Goal: Task Accomplishment & Management: Complete application form

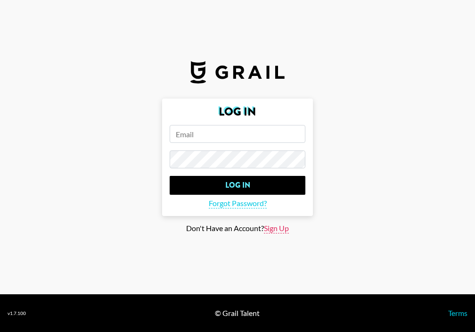
click at [280, 228] on span "Sign Up" at bounding box center [276, 228] width 25 height 10
type input "Sign Up"
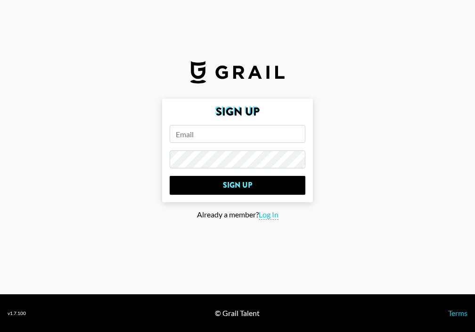
click at [255, 133] on input "email" at bounding box center [238, 134] width 136 height 18
type input "[PERSON_NAME][EMAIL_ADDRESS][DOMAIN_NAME]"
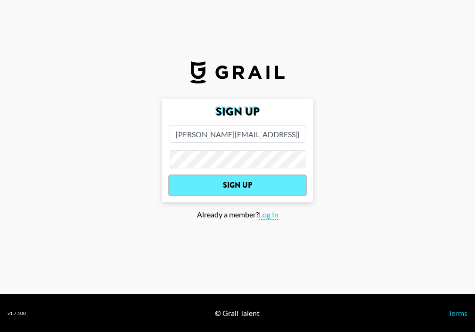
click at [262, 182] on input "Sign Up" at bounding box center [238, 185] width 136 height 19
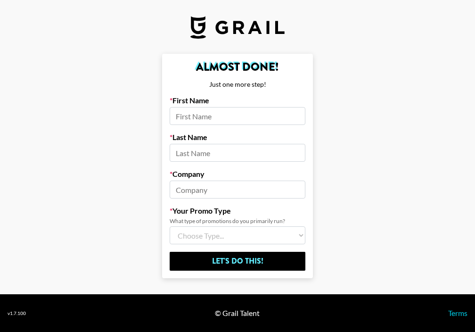
click at [253, 108] on input at bounding box center [238, 116] width 136 height 18
type input "[PERSON_NAME]"
type input "Banvard"
type input "Capitol Records"
click at [217, 234] on select "Choose Type... Song Promos Brand Promos Both (I work at an Agency)" at bounding box center [238, 235] width 136 height 18
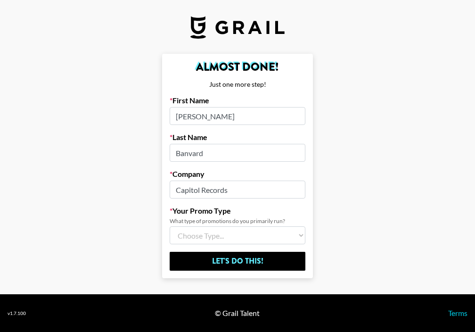
select select "Song"
click at [170, 226] on select "Choose Type... Song Promos Brand Promos Both (I work at an Agency)" at bounding box center [238, 235] width 136 height 18
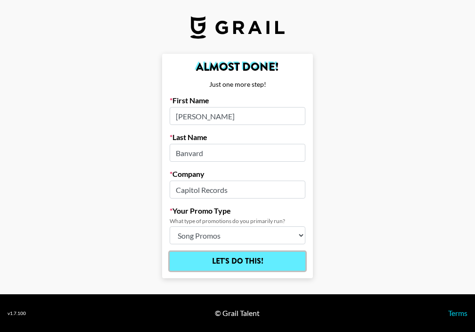
click at [227, 264] on input "Let's Do This!" at bounding box center [238, 261] width 136 height 19
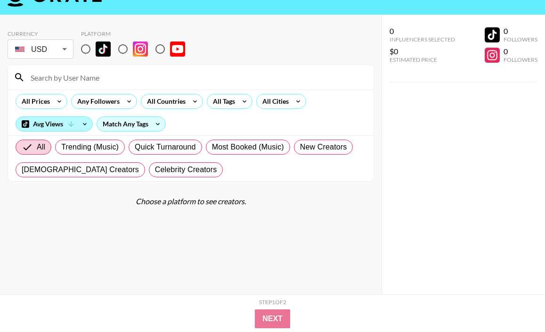
scroll to position [23, 0]
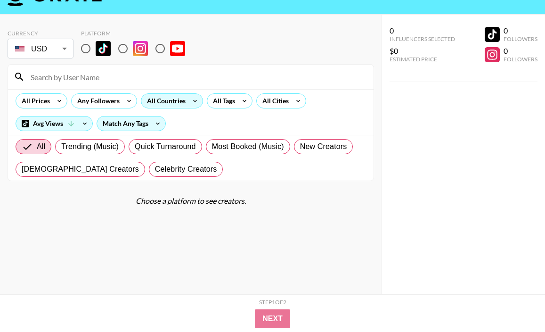
click at [168, 99] on div "All Countries" at bounding box center [164, 101] width 46 height 14
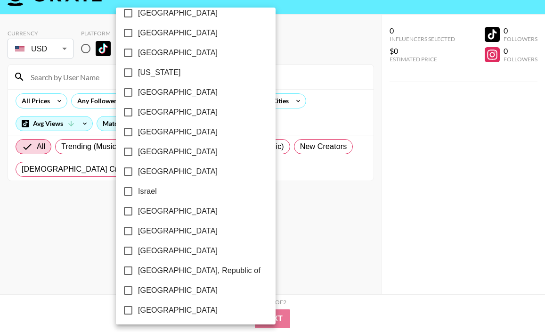
scroll to position [767, 0]
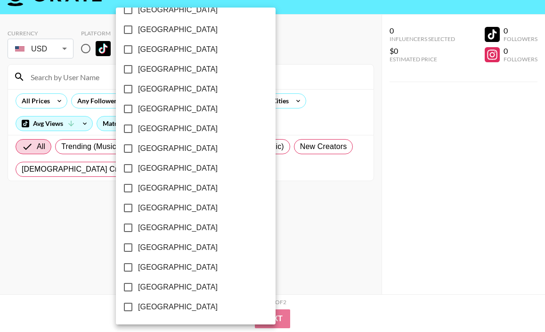
click at [147, 282] on span "[GEOGRAPHIC_DATA]" at bounding box center [178, 286] width 80 height 11
click at [138, 282] on input "[GEOGRAPHIC_DATA]" at bounding box center [128, 287] width 20 height 20
checkbox input "true"
click at [295, 69] on div at bounding box center [272, 166] width 545 height 332
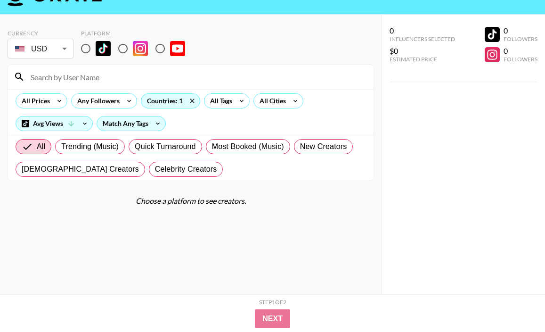
click at [89, 47] on input "radio" at bounding box center [86, 49] width 20 height 20
radio input "true"
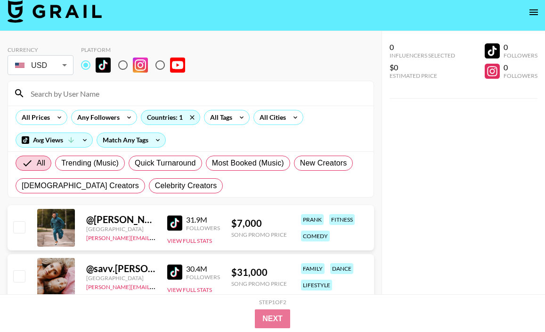
scroll to position [8, 0]
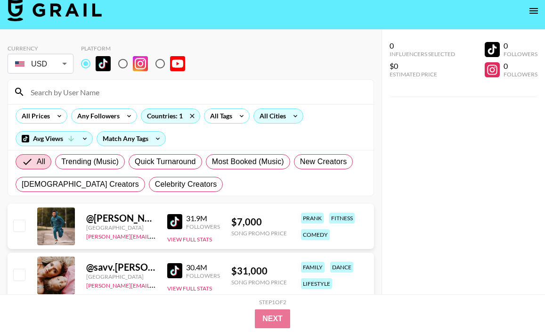
click at [272, 119] on div "All Cities" at bounding box center [271, 116] width 34 height 14
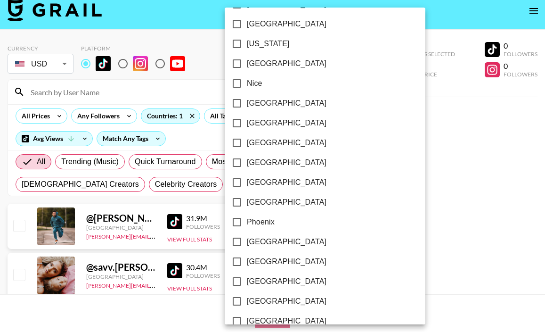
scroll to position [1281, 0]
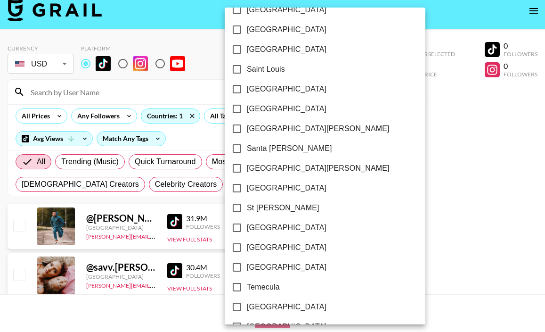
click at [268, 109] on span "[GEOGRAPHIC_DATA]" at bounding box center [287, 108] width 80 height 11
click at [247, 109] on input "[GEOGRAPHIC_DATA]" at bounding box center [237, 109] width 20 height 20
checkbox input "true"
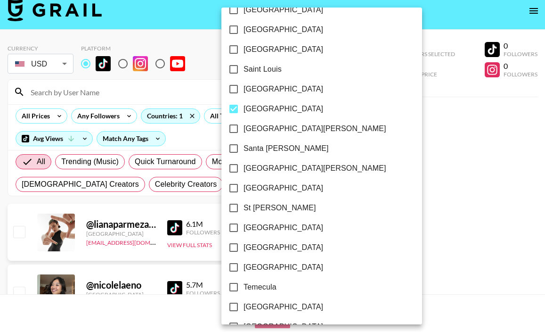
click at [344, 104] on div at bounding box center [272, 166] width 545 height 332
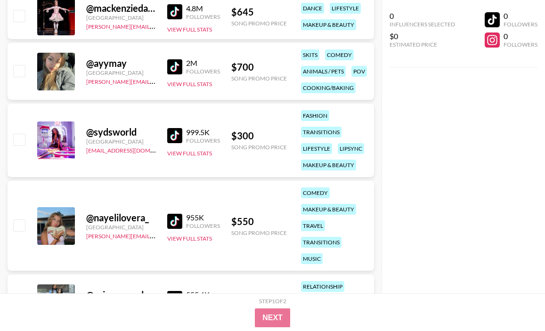
scroll to position [618, 0]
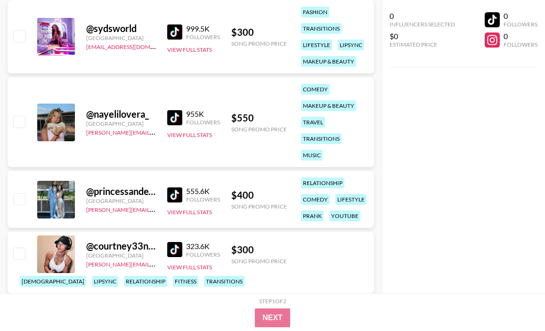
click at [25, 124] on div at bounding box center [18, 122] width 15 height 16
click at [23, 122] on input "checkbox" at bounding box center [18, 121] width 11 height 11
checkbox input "true"
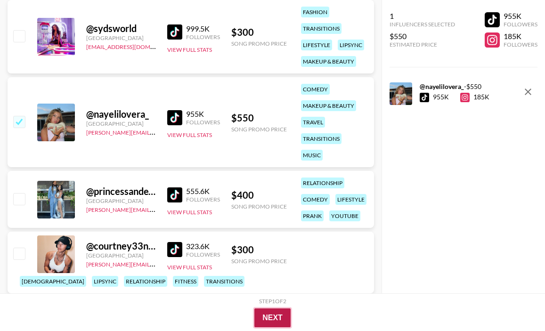
click at [274, 323] on button "Next" at bounding box center [272, 318] width 36 height 19
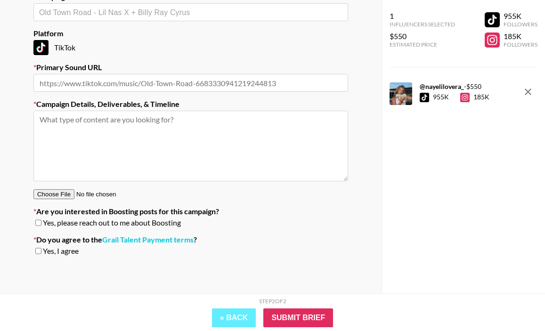
scroll to position [161, 0]
click at [295, 156] on textarea at bounding box center [190, 146] width 315 height 71
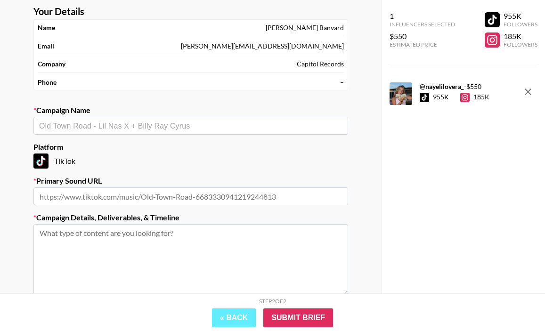
scroll to position [0, 0]
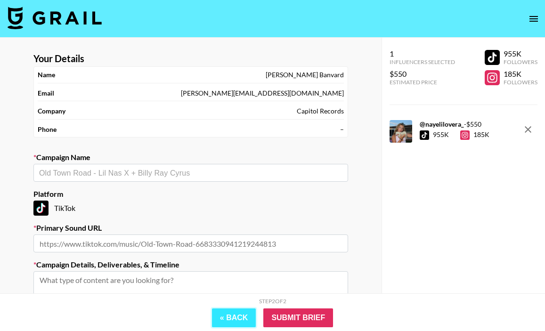
click at [234, 314] on button "« Back" at bounding box center [234, 318] width 44 height 19
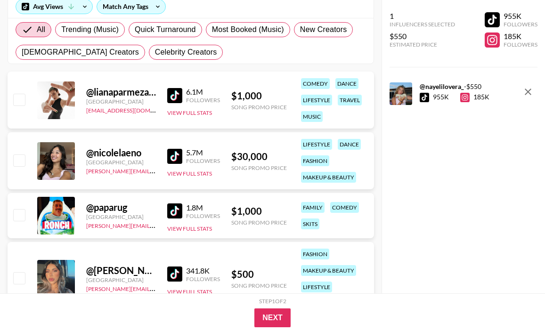
scroll to position [160, 0]
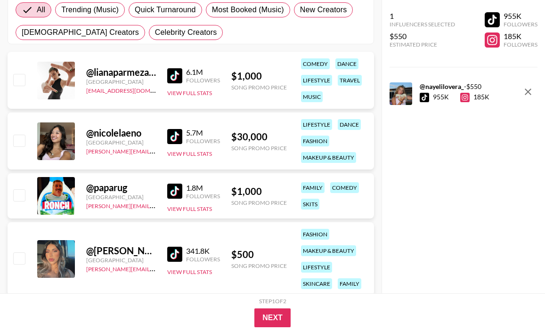
click at [99, 138] on div "@ nicolelaeno" at bounding box center [121, 133] width 70 height 12
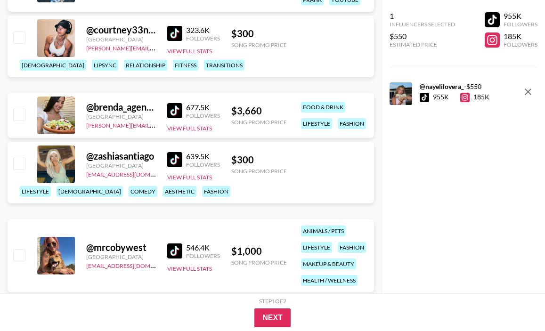
scroll to position [859, 0]
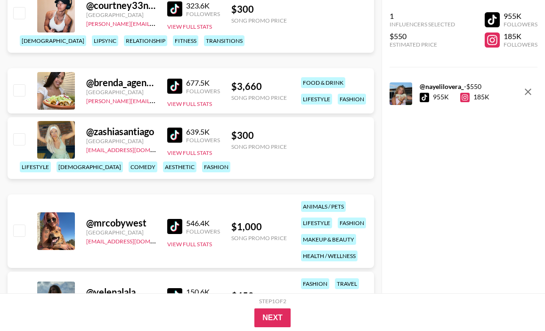
click at [96, 138] on div "@ zashiasantiago" at bounding box center [121, 132] width 70 height 12
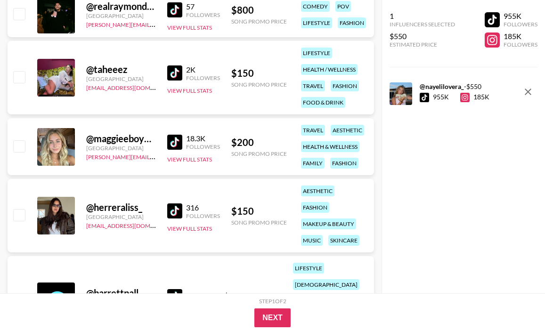
scroll to position [1984, 0]
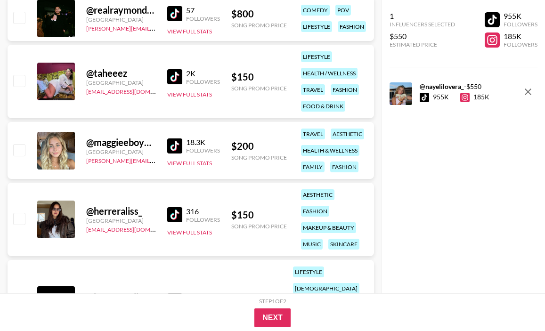
click at [145, 143] on div "@ maggieeboynton" at bounding box center [121, 143] width 70 height 12
click at [178, 122] on div "@ maggieeboynton United States carli.anderson@grail-talent.com 18.3K Followers …" at bounding box center [191, 150] width 366 height 57
click at [178, 149] on img at bounding box center [174, 145] width 15 height 15
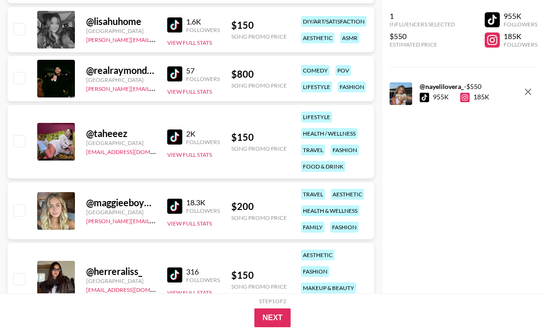
scroll to position [1846, 0]
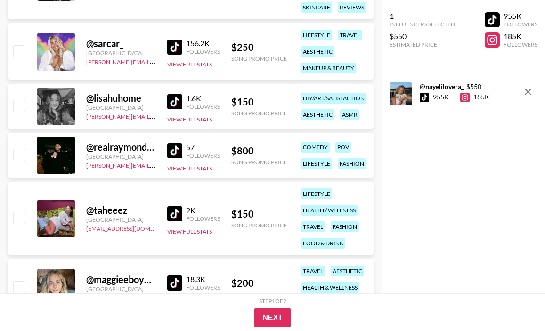
click at [172, 102] on img at bounding box center [174, 101] width 15 height 15
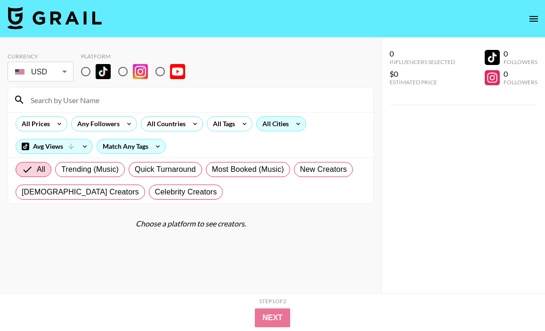
click at [279, 120] on div "All Cities" at bounding box center [274, 124] width 34 height 14
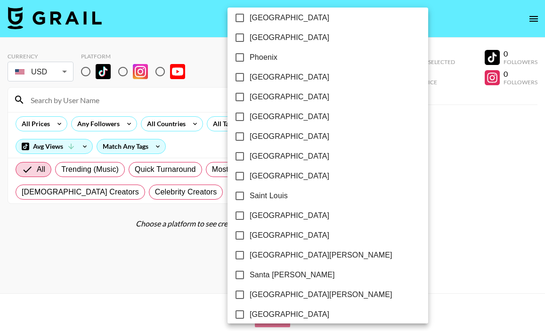
scroll to position [1191, 0]
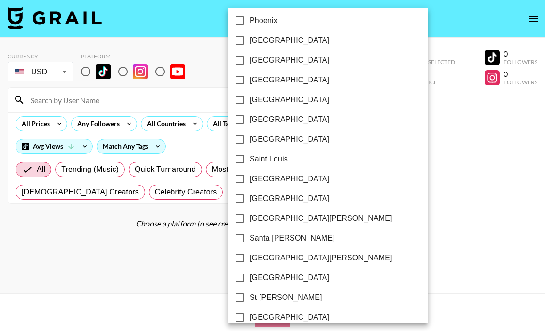
click at [257, 197] on span "[GEOGRAPHIC_DATA]" at bounding box center [290, 198] width 80 height 11
click at [250, 197] on input "[GEOGRAPHIC_DATA]" at bounding box center [240, 199] width 20 height 20
checkbox input "true"
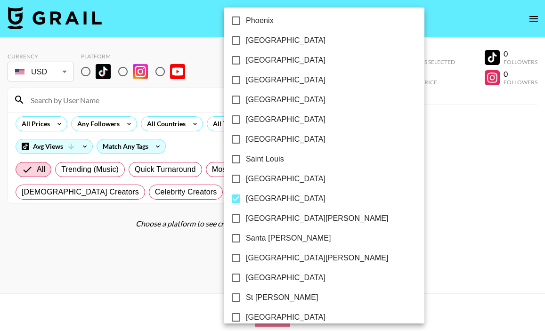
click at [372, 238] on div at bounding box center [272, 165] width 545 height 331
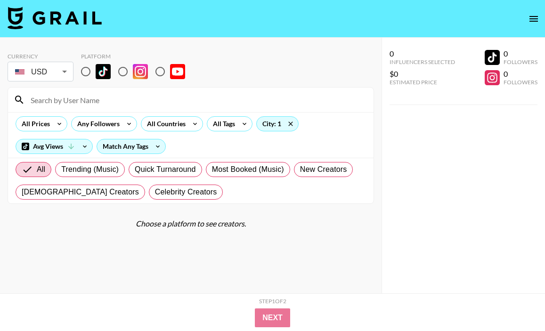
click at [85, 71] on input "radio" at bounding box center [86, 72] width 20 height 20
radio input "true"
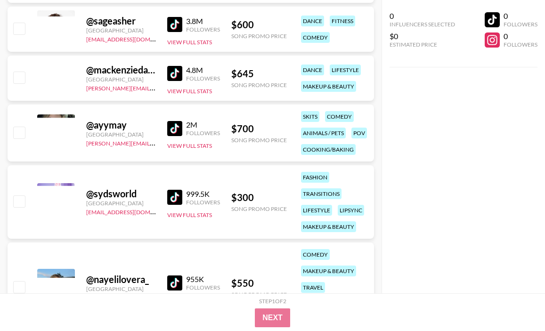
scroll to position [454, 0]
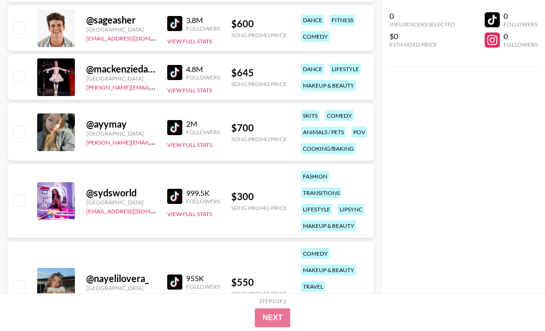
click at [176, 195] on img at bounding box center [174, 196] width 15 height 15
click at [127, 165] on div "@ sydsworld United States ria@grail-talent.com 999.5K Followers View Full Stats…" at bounding box center [191, 200] width 366 height 73
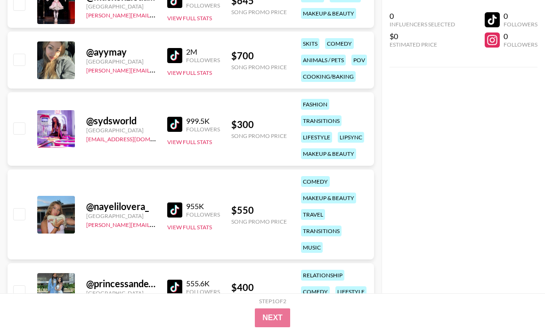
scroll to position [545, 0]
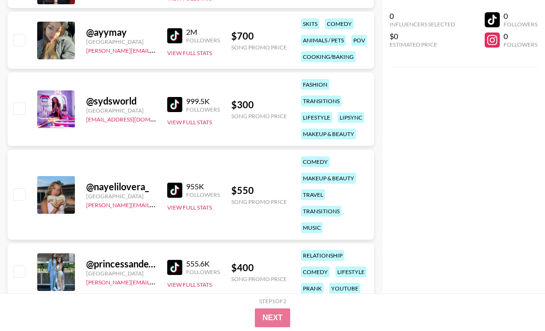
click at [179, 189] on img at bounding box center [174, 190] width 15 height 15
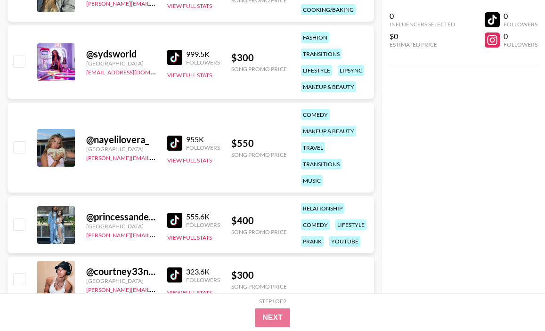
scroll to position [656, 0]
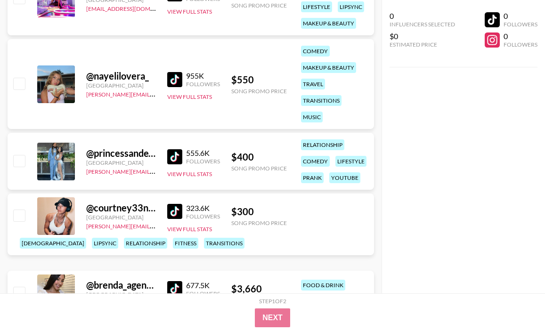
click at [176, 151] on img at bounding box center [174, 156] width 15 height 15
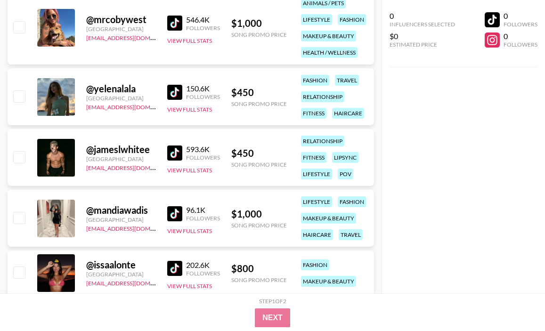
scroll to position [1063, 0]
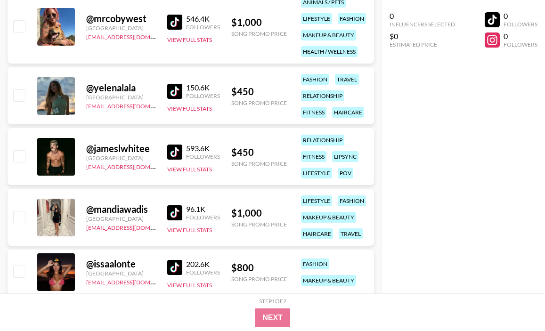
click at [173, 211] on img at bounding box center [174, 212] width 15 height 15
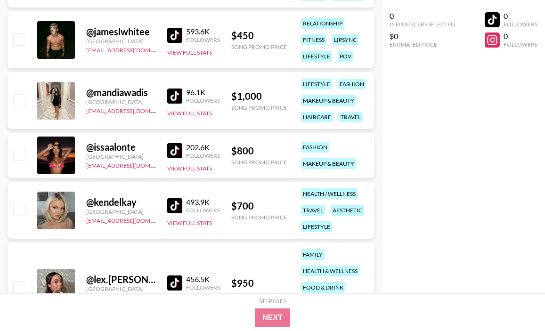
scroll to position [1194, 0]
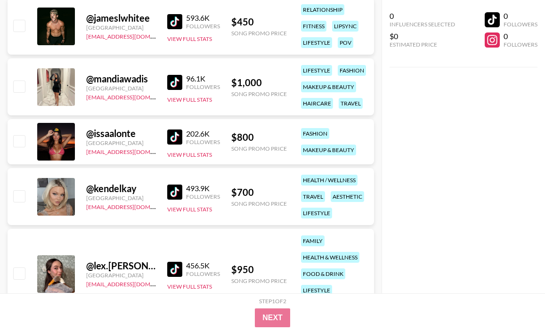
click at [172, 189] on img at bounding box center [174, 192] width 15 height 15
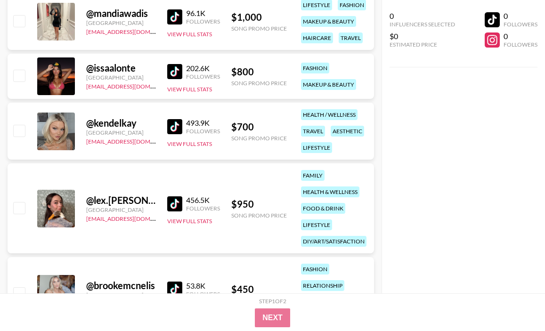
scroll to position [1255, 0]
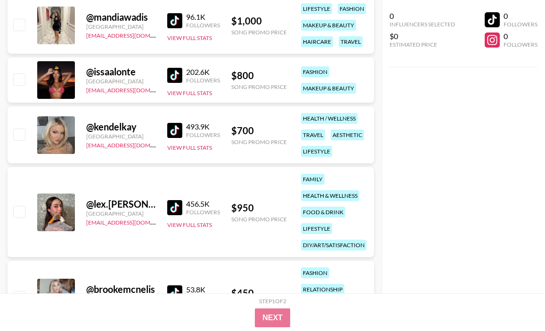
click at [173, 205] on img at bounding box center [174, 207] width 15 height 15
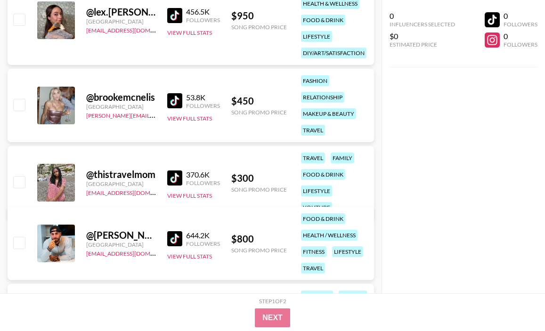
scroll to position [1449, 0]
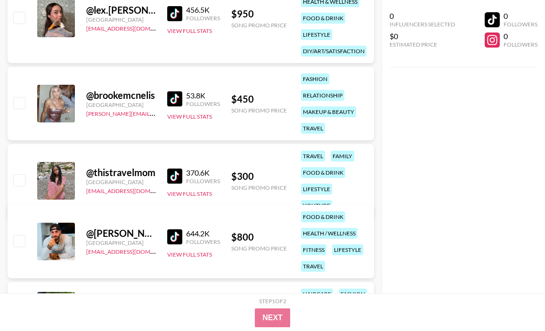
click at [170, 101] on img at bounding box center [174, 98] width 15 height 15
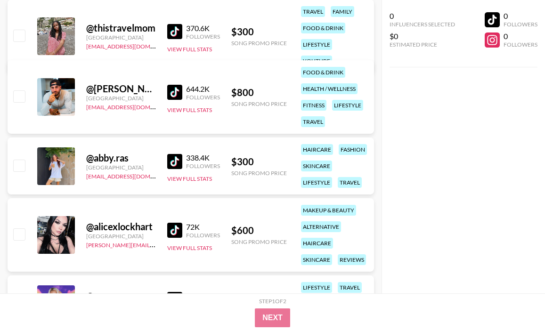
scroll to position [1670, 0]
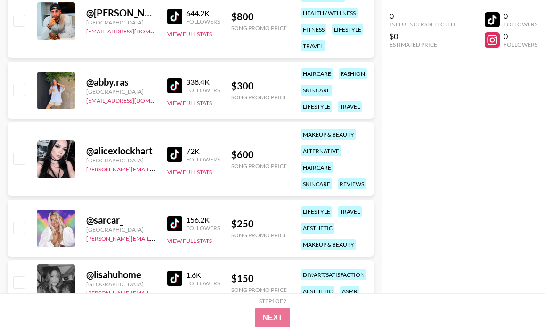
click at [174, 84] on img at bounding box center [174, 85] width 15 height 15
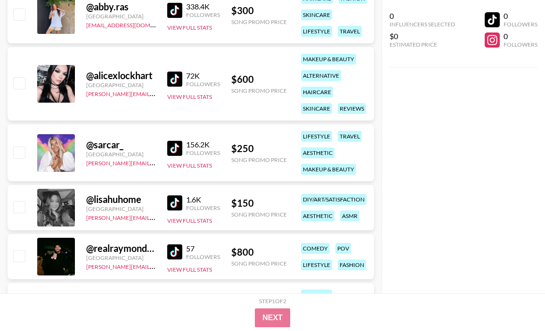
scroll to position [1851, 0]
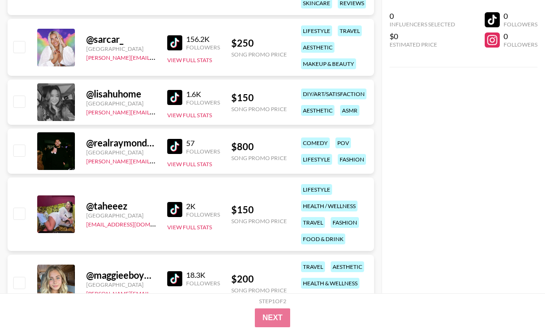
click at [177, 46] on img at bounding box center [174, 42] width 15 height 15
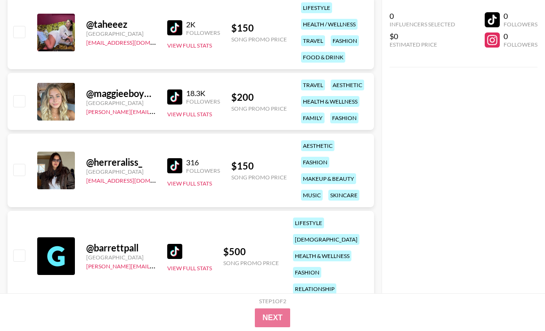
scroll to position [2045, 0]
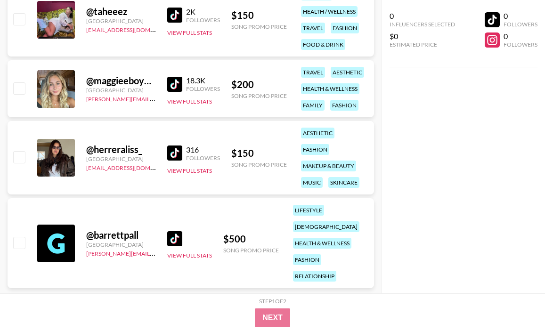
click at [174, 152] on img at bounding box center [174, 153] width 15 height 15
click at [211, 207] on div "@ barrettpall United States marissa@grail-talent.com View Full Stats $ 500 Song…" at bounding box center [191, 243] width 366 height 90
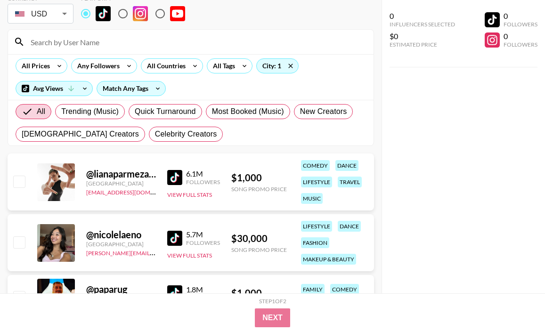
scroll to position [0, 0]
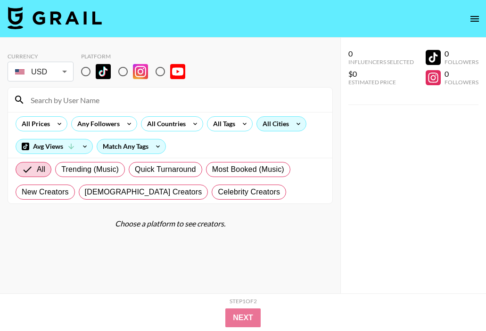
click at [299, 128] on icon at bounding box center [298, 124] width 15 height 14
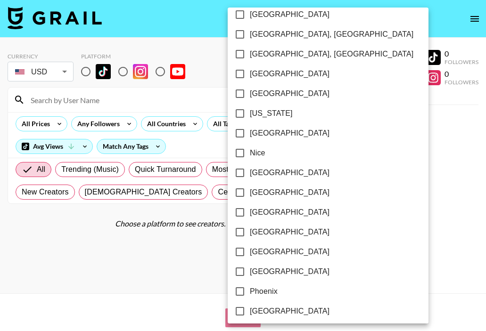
scroll to position [924, 0]
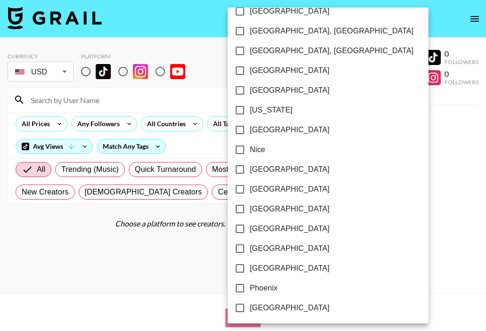
click at [240, 288] on input "Phoenix" at bounding box center [240, 288] width 20 height 20
checkbox input "true"
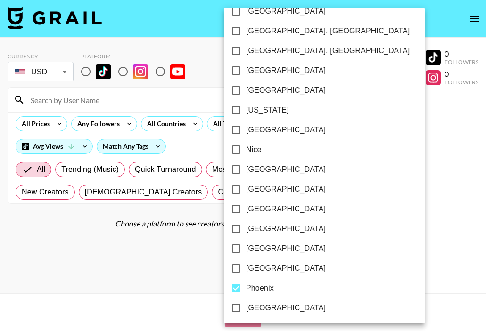
click at [87, 67] on div at bounding box center [243, 165] width 486 height 331
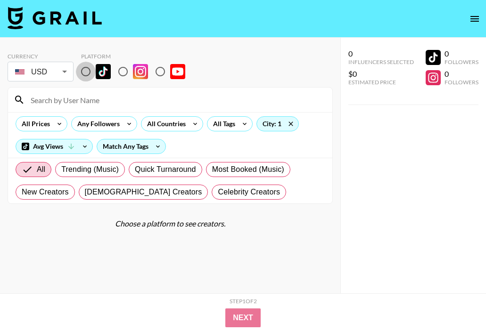
click at [86, 74] on input "radio" at bounding box center [86, 72] width 20 height 20
radio input "true"
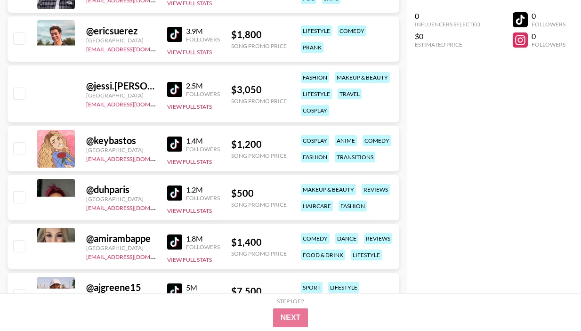
scroll to position [257, 0]
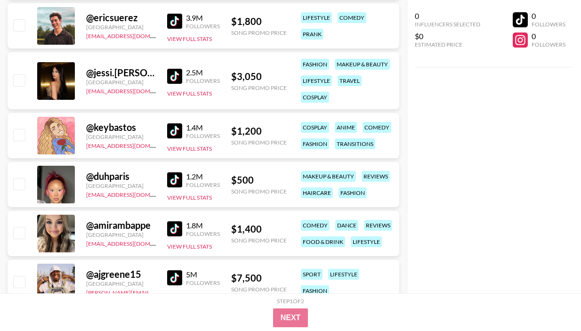
click at [172, 133] on img at bounding box center [174, 130] width 15 height 15
click at [177, 129] on img at bounding box center [174, 130] width 15 height 15
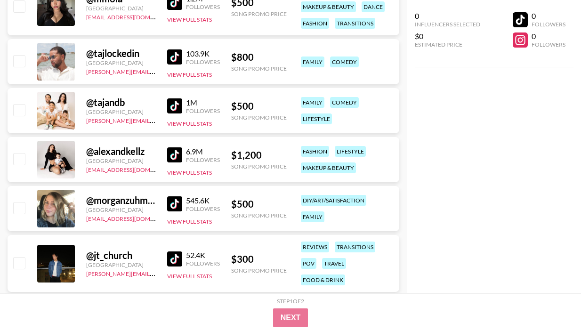
scroll to position [747, 0]
click at [174, 206] on img at bounding box center [174, 203] width 15 height 15
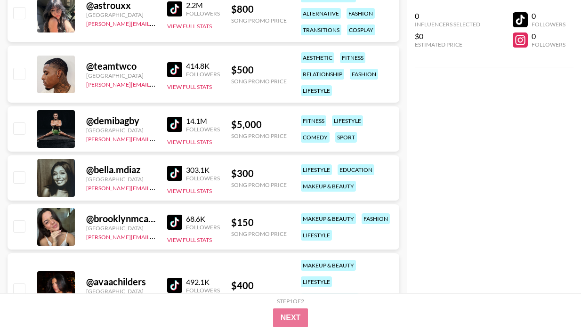
scroll to position [1218, 0]
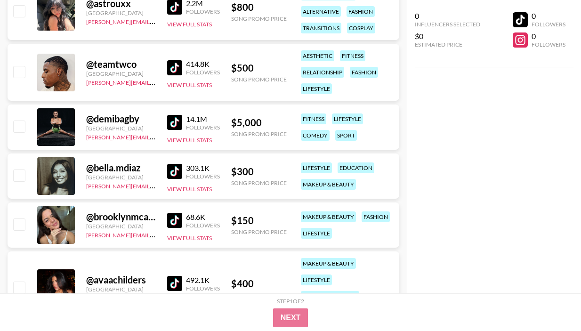
click at [175, 223] on img at bounding box center [174, 220] width 15 height 15
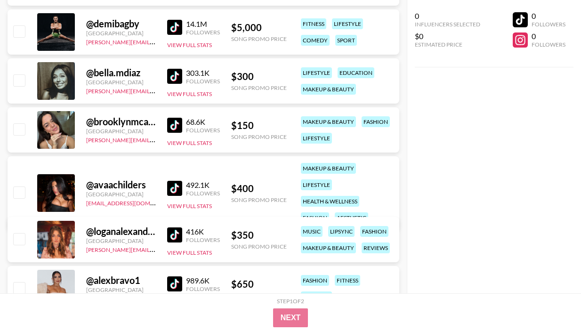
scroll to position [1423, 0]
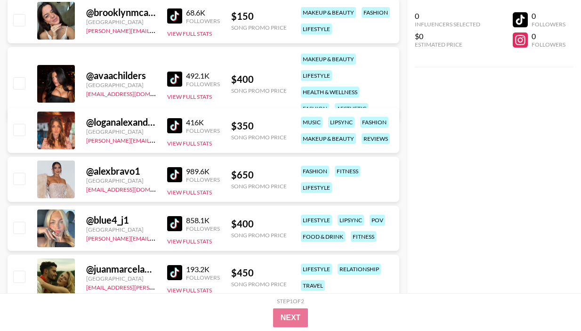
click at [171, 126] on img at bounding box center [174, 125] width 15 height 15
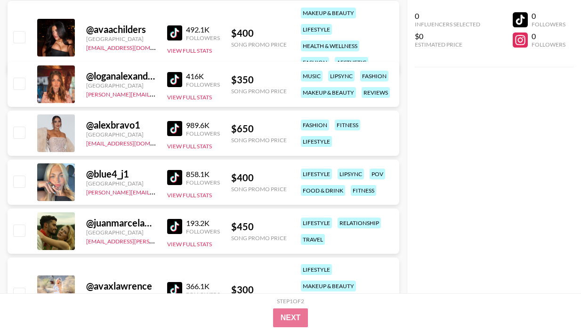
scroll to position [1469, 0]
click at [173, 175] on img at bounding box center [174, 177] width 15 height 15
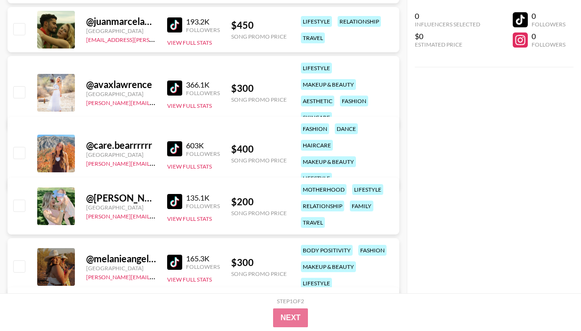
scroll to position [1671, 0]
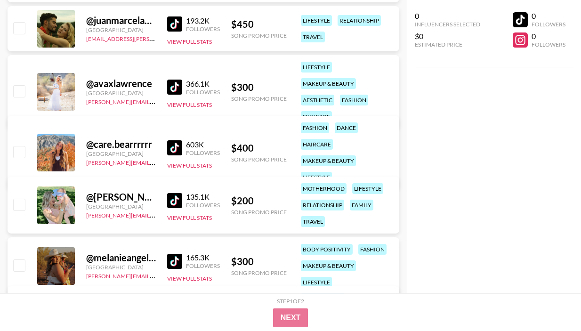
click at [171, 140] on img at bounding box center [174, 147] width 15 height 15
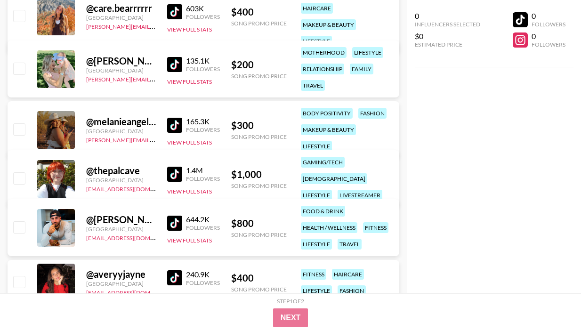
scroll to position [1807, 0]
click at [174, 167] on img at bounding box center [174, 174] width 15 height 15
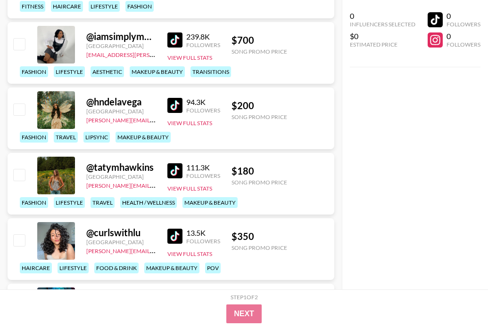
scroll to position [2438, 0]
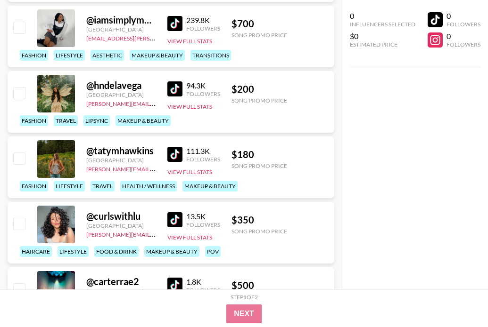
click at [175, 155] on img at bounding box center [174, 154] width 15 height 15
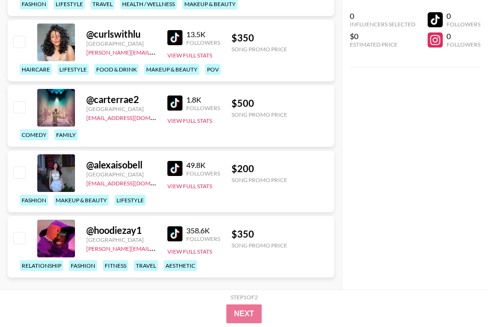
scroll to position [2619, 0]
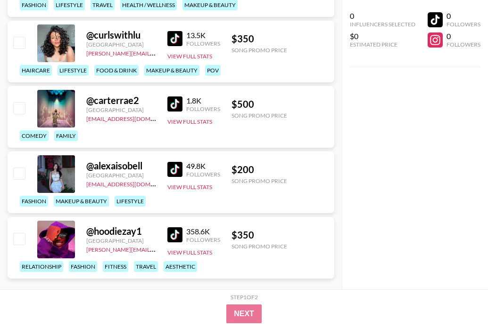
click at [176, 168] on img at bounding box center [174, 169] width 15 height 15
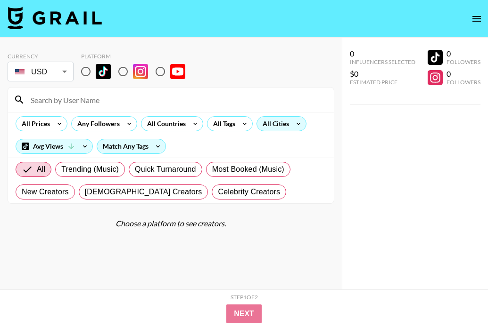
click at [291, 123] on icon at bounding box center [298, 124] width 15 height 14
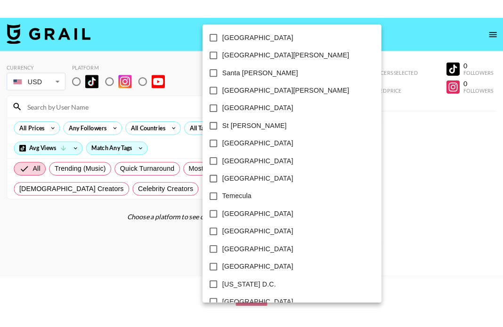
scroll to position [1384, 0]
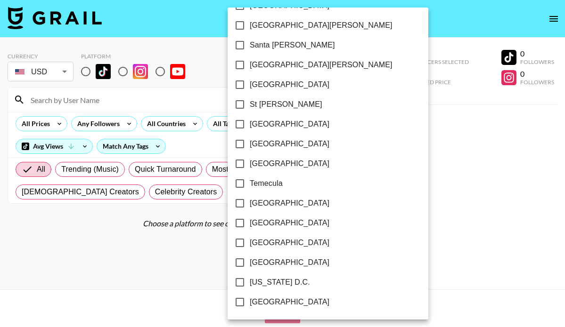
click at [358, 185] on div at bounding box center [282, 163] width 565 height 327
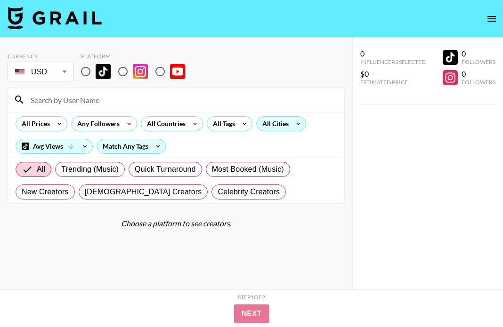
click at [277, 123] on div "All Cities" at bounding box center [274, 124] width 34 height 14
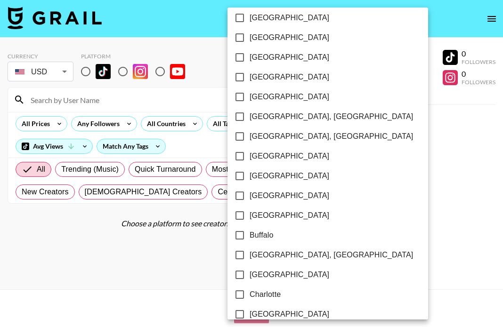
scroll to position [109, 0]
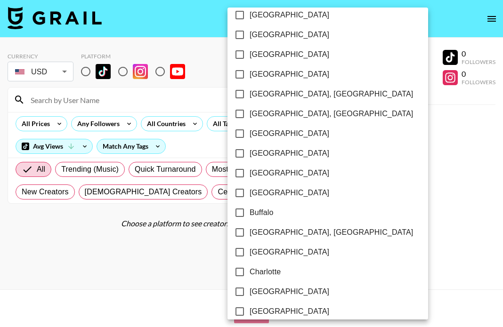
click at [377, 9] on div at bounding box center [251, 163] width 503 height 327
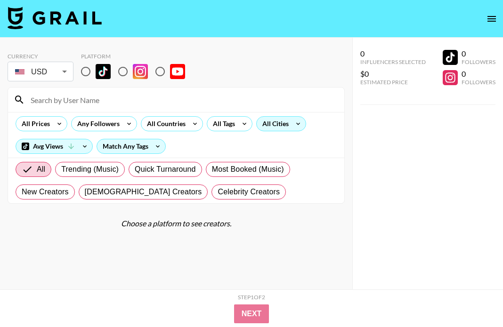
click at [281, 125] on div "All Cities" at bounding box center [274, 124] width 34 height 14
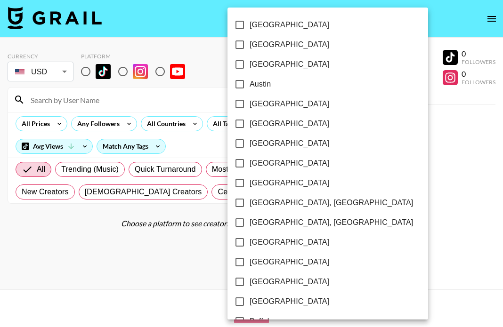
scroll to position [490, 0]
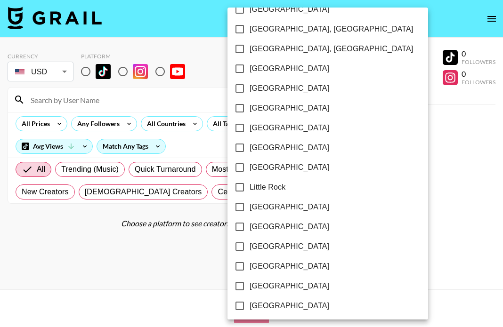
click at [274, 248] on span "[GEOGRAPHIC_DATA]" at bounding box center [290, 246] width 80 height 11
click at [250, 248] on input "[GEOGRAPHIC_DATA]" at bounding box center [240, 247] width 20 height 20
checkbox input "true"
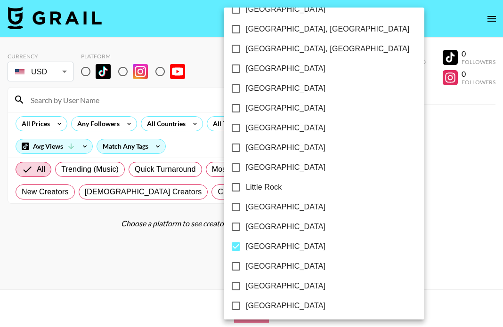
click at [358, 183] on div at bounding box center [251, 163] width 503 height 327
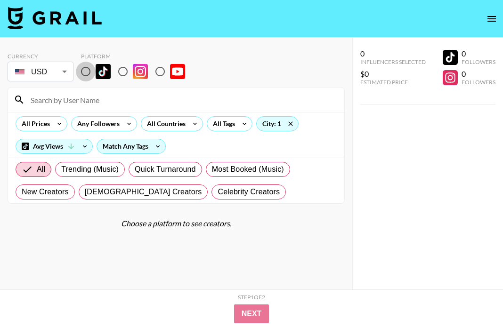
click at [89, 72] on input "radio" at bounding box center [86, 72] width 20 height 20
radio input "true"
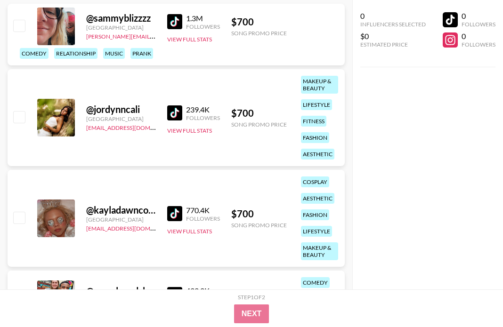
scroll to position [134, 0]
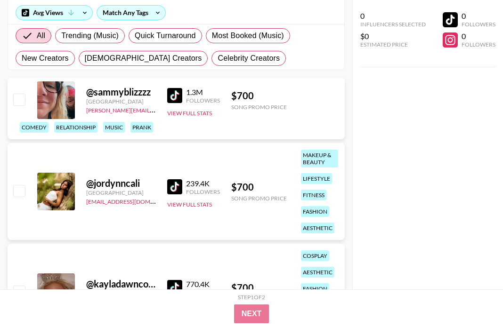
click at [173, 98] on img at bounding box center [174, 95] width 15 height 15
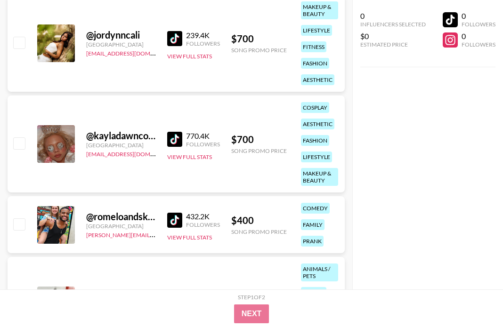
scroll to position [273, 0]
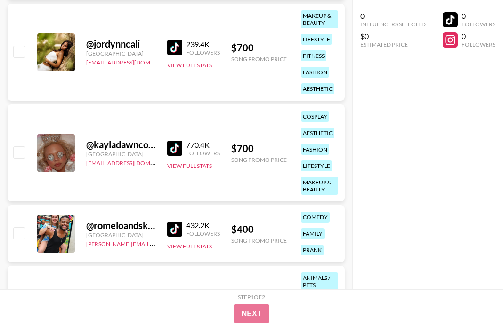
click at [168, 44] on img at bounding box center [174, 47] width 15 height 15
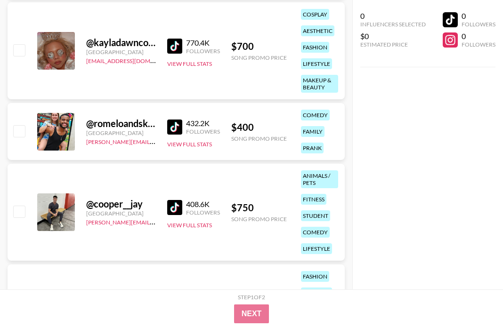
scroll to position [378, 0]
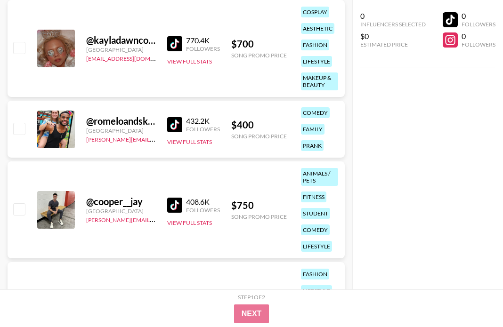
click at [174, 42] on img at bounding box center [174, 43] width 15 height 15
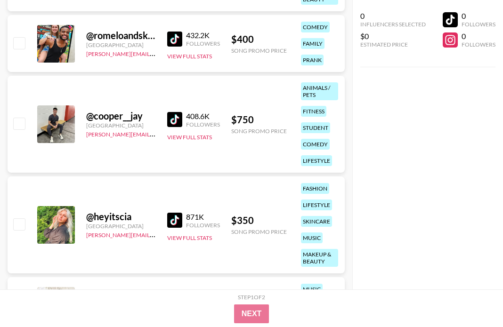
scroll to position [535, 0]
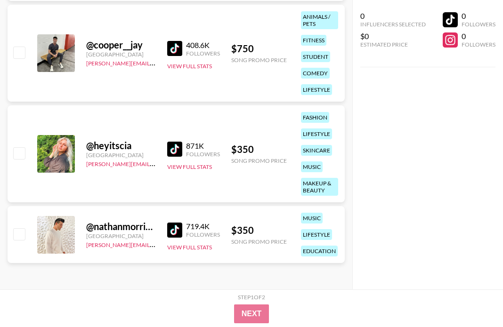
click at [176, 147] on img at bounding box center [174, 149] width 15 height 15
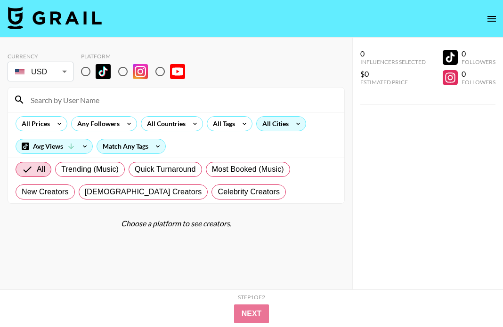
click at [277, 124] on div "All Cities" at bounding box center [274, 124] width 34 height 14
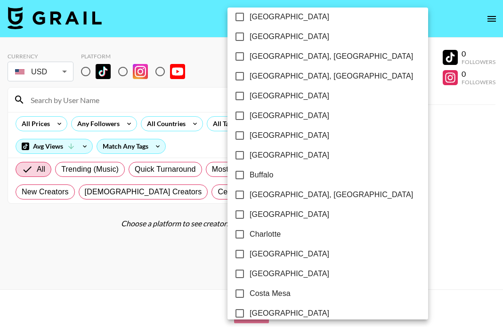
scroll to position [145, 0]
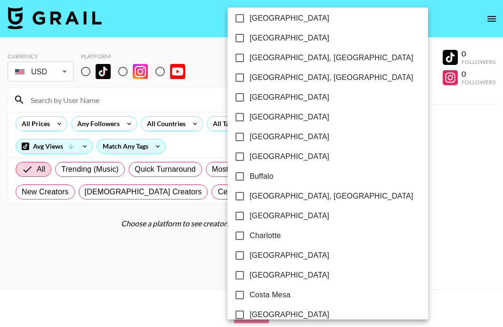
click at [265, 232] on span "Charlotte" at bounding box center [265, 235] width 31 height 11
click at [250, 232] on input "Charlotte" at bounding box center [240, 236] width 20 height 20
checkbox input "true"
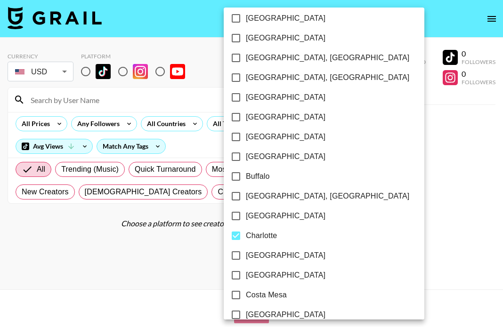
click at [344, 42] on div at bounding box center [251, 163] width 503 height 327
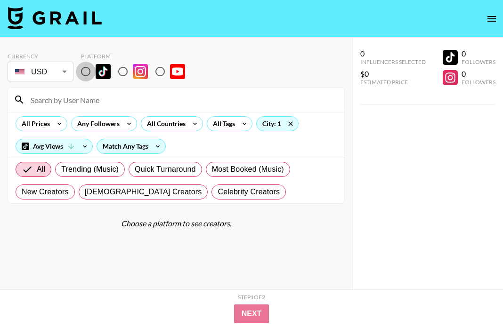
click at [92, 71] on input "radio" at bounding box center [86, 72] width 20 height 20
radio input "true"
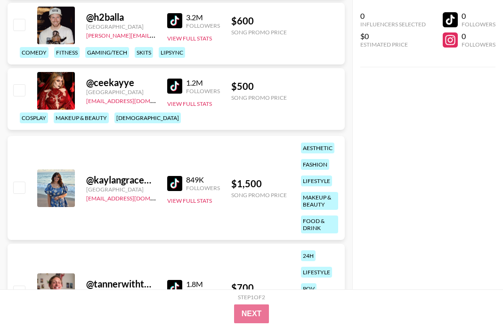
scroll to position [359, 0]
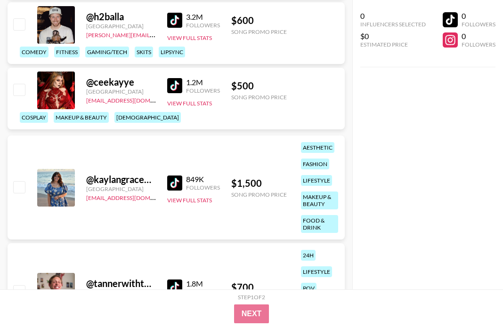
click at [177, 186] on img at bounding box center [174, 183] width 15 height 15
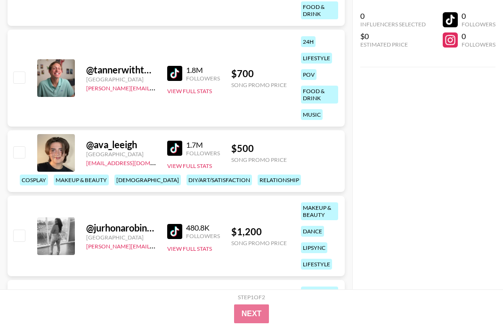
scroll to position [572, 0]
click at [176, 145] on img at bounding box center [174, 148] width 15 height 15
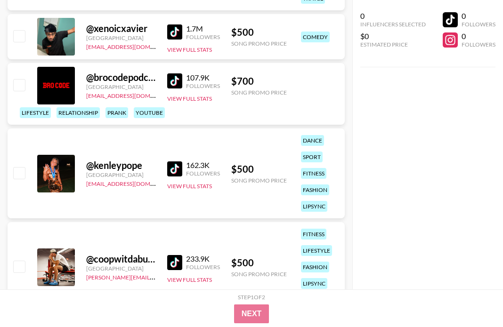
scroll to position [950, 0]
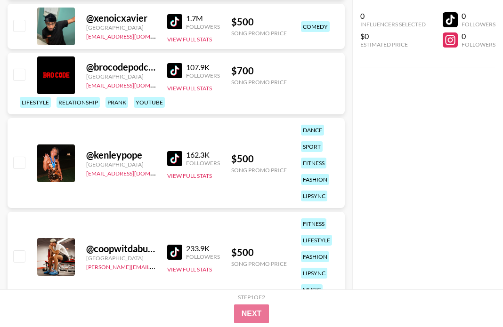
click at [171, 157] on img at bounding box center [174, 158] width 15 height 15
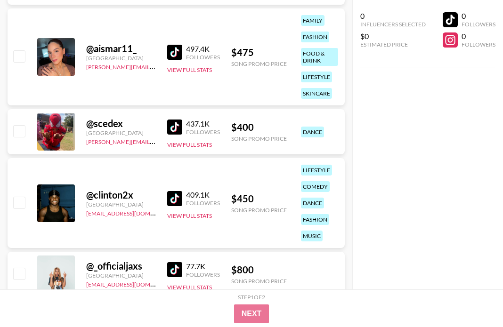
scroll to position [1270, 0]
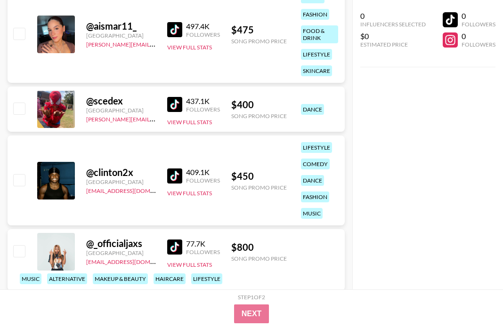
click at [175, 28] on img at bounding box center [174, 29] width 15 height 15
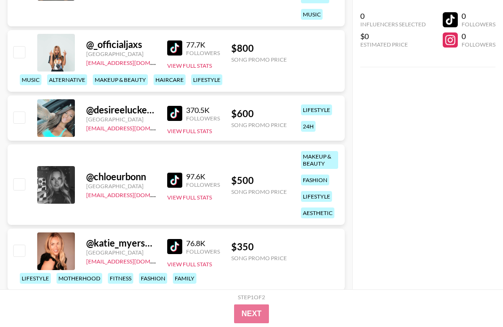
scroll to position [1468, 0]
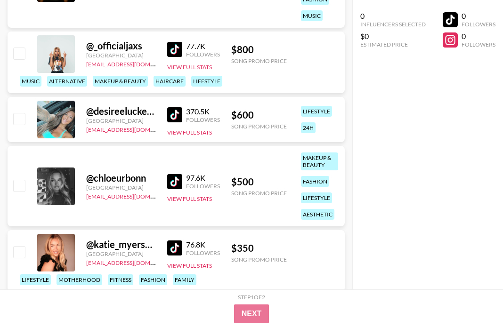
click at [175, 45] on img at bounding box center [174, 49] width 15 height 15
click at [177, 111] on img at bounding box center [174, 114] width 15 height 15
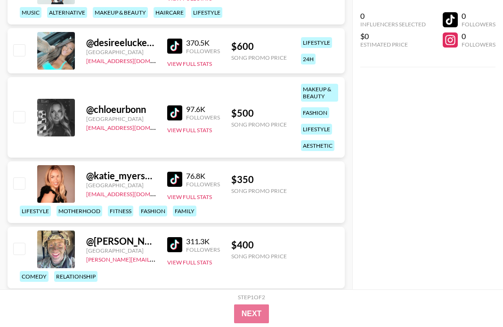
scroll to position [1541, 0]
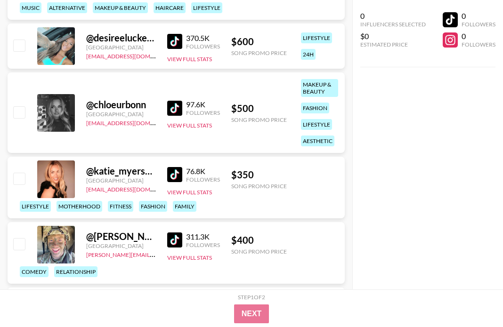
click at [179, 105] on img at bounding box center [174, 108] width 15 height 15
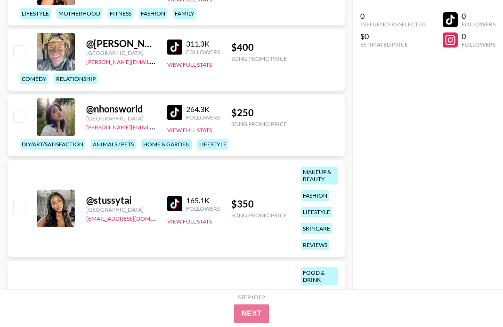
scroll to position [1764, 0]
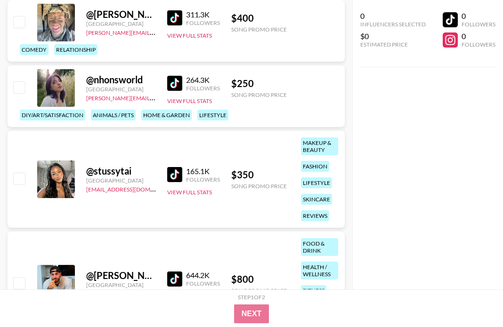
click at [174, 172] on img at bounding box center [174, 174] width 15 height 15
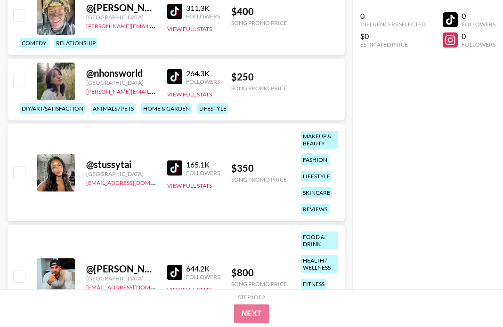
scroll to position [1732, 0]
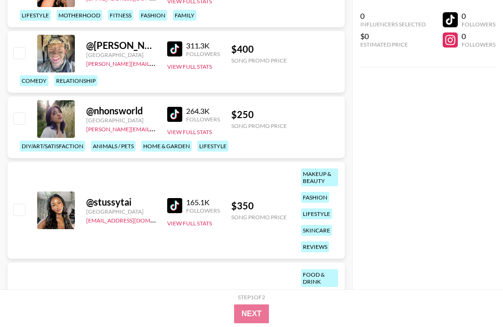
click at [169, 114] on img at bounding box center [174, 114] width 15 height 15
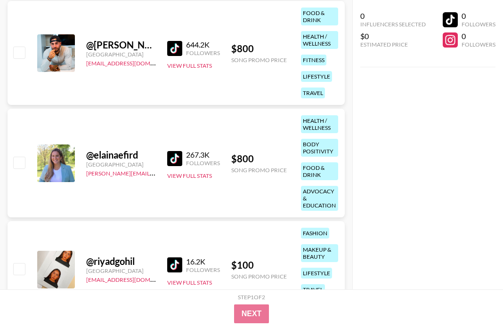
scroll to position [1995, 0]
click at [169, 154] on img at bounding box center [174, 158] width 15 height 15
click at [106, 215] on div "@ elainaefird United States adam.pecoraro@grail-talent.com 267.3K Followers Vie…" at bounding box center [176, 162] width 337 height 109
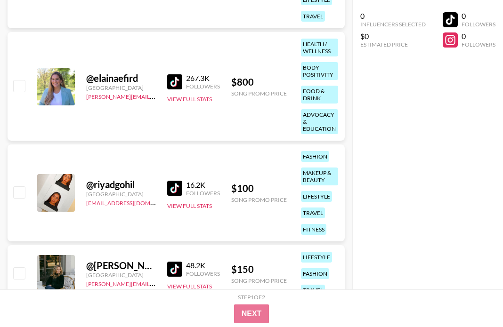
scroll to position [2102, 0]
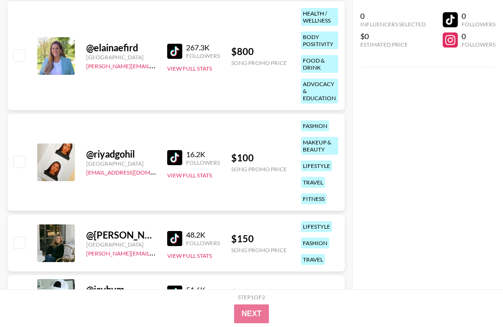
click at [171, 158] on img at bounding box center [174, 157] width 15 height 15
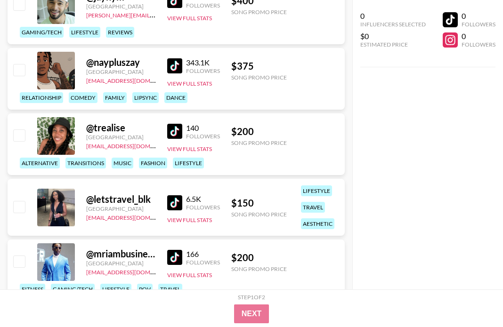
scroll to position [2395, 0]
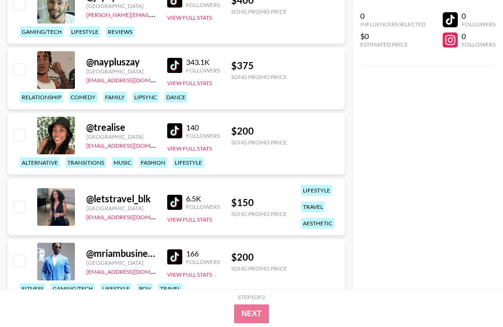
click at [178, 127] on img at bounding box center [174, 130] width 15 height 15
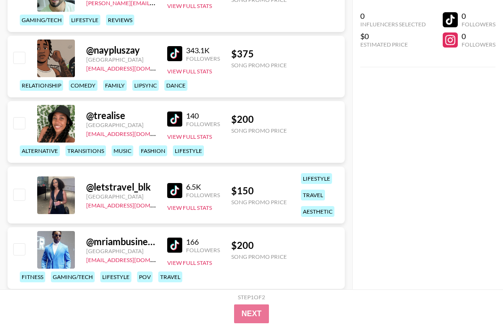
scroll to position [2433, 0]
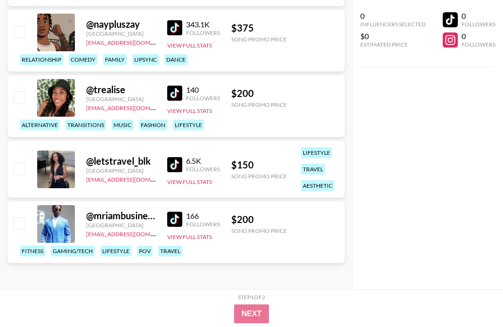
click at [146, 144] on div "@ letstravel_blk United States quaniece@grail-talent.com 6.5K Followers View Fu…" at bounding box center [176, 169] width 337 height 57
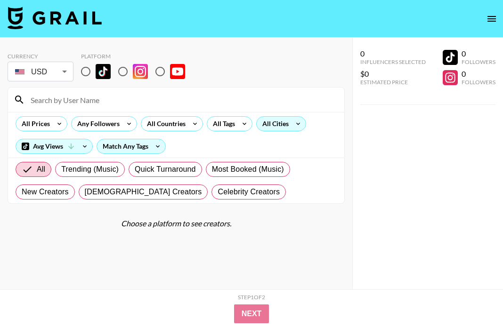
click at [283, 126] on div "All Cities" at bounding box center [274, 124] width 34 height 14
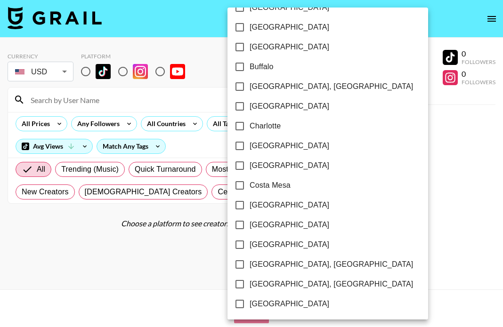
scroll to position [356, 0]
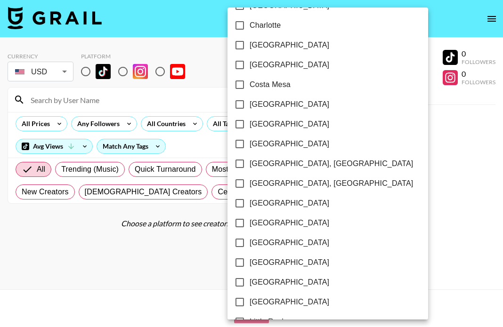
click at [255, 241] on span "[GEOGRAPHIC_DATA]" at bounding box center [290, 242] width 80 height 11
click at [250, 241] on input "[GEOGRAPHIC_DATA]" at bounding box center [240, 243] width 20 height 20
checkbox input "true"
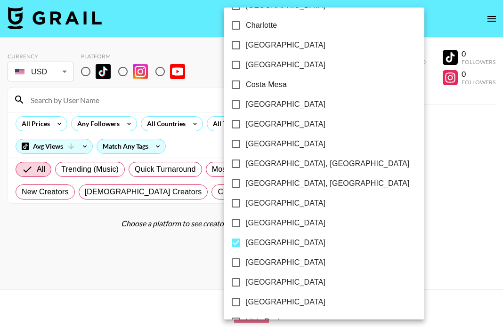
click at [351, 233] on div at bounding box center [251, 163] width 503 height 327
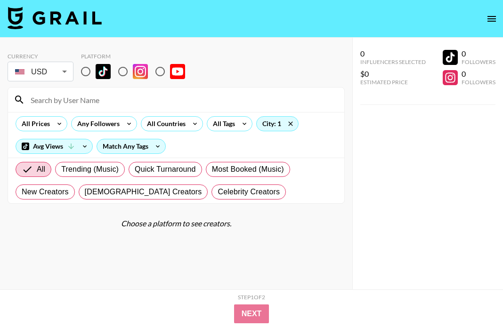
click at [96, 67] on img at bounding box center [103, 71] width 15 height 15
click at [96, 67] on input "radio" at bounding box center [86, 72] width 20 height 20
radio input "true"
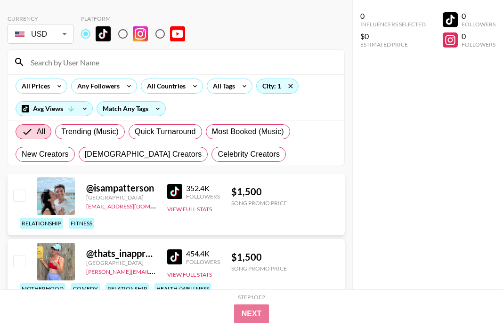
scroll to position [0, 0]
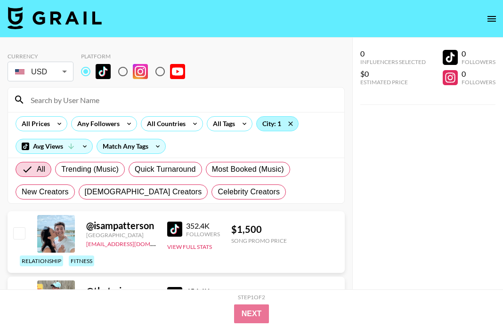
click at [270, 122] on div "City: 1" at bounding box center [277, 124] width 41 height 14
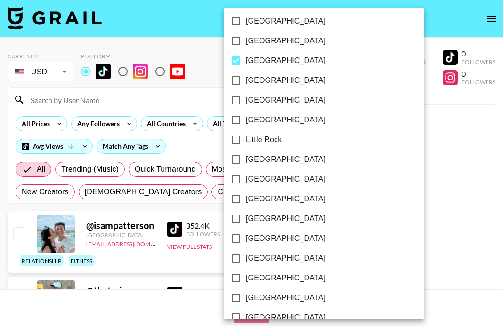
scroll to position [529, 0]
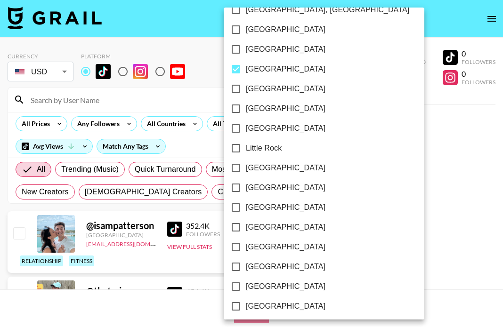
click at [236, 68] on input "[GEOGRAPHIC_DATA]" at bounding box center [236, 69] width 20 height 20
checkbox input "false"
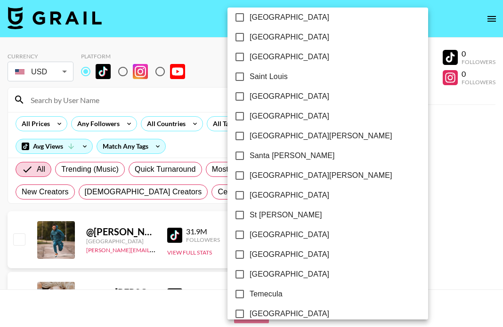
scroll to position [1384, 0]
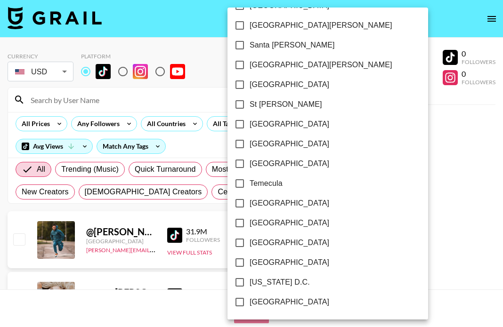
click at [362, 198] on div at bounding box center [251, 163] width 503 height 327
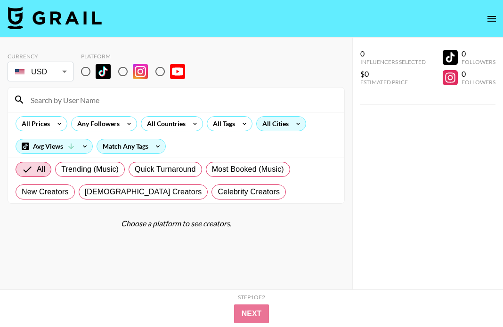
click at [291, 126] on icon at bounding box center [298, 124] width 15 height 14
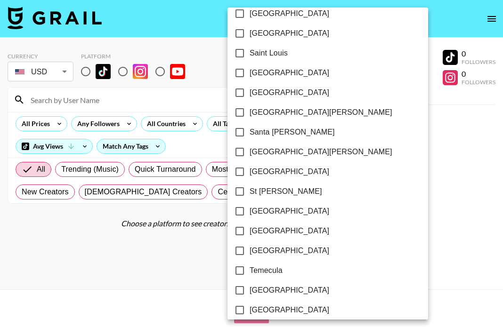
scroll to position [1227, 0]
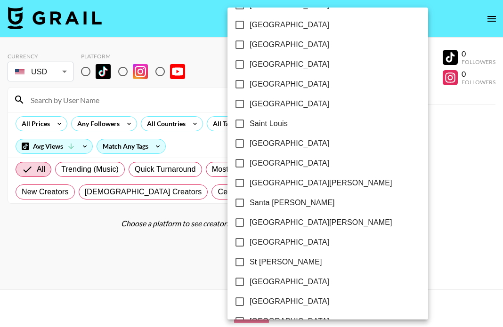
click at [363, 155] on div at bounding box center [251, 163] width 503 height 327
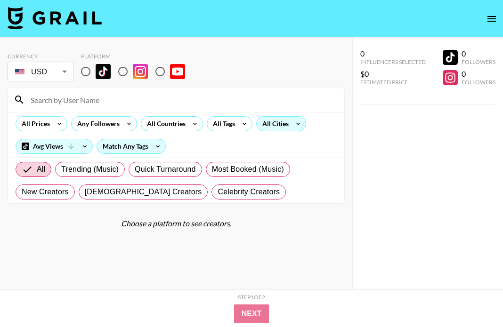
click at [286, 122] on div "All Cities" at bounding box center [274, 124] width 34 height 14
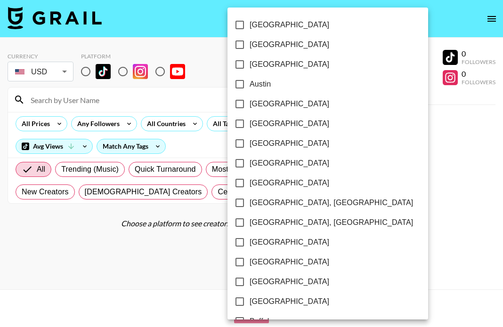
click at [259, 41] on span "[GEOGRAPHIC_DATA]" at bounding box center [290, 44] width 80 height 11
click at [250, 41] on input "[GEOGRAPHIC_DATA]" at bounding box center [240, 45] width 20 height 20
checkbox input "true"
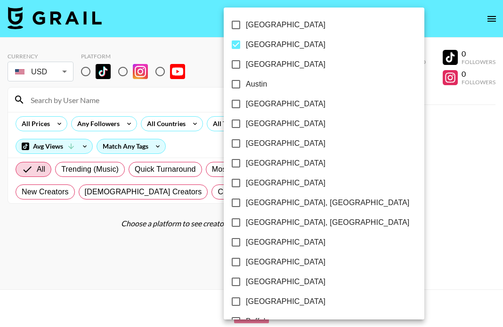
click at [360, 251] on div at bounding box center [251, 163] width 503 height 327
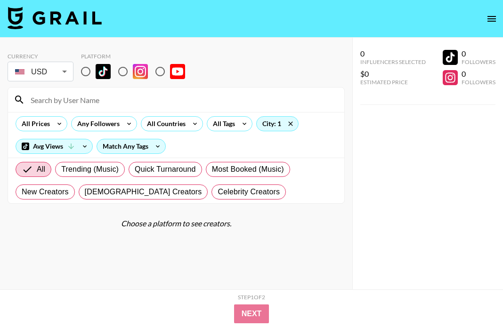
click at [93, 66] on input "radio" at bounding box center [86, 72] width 20 height 20
radio input "true"
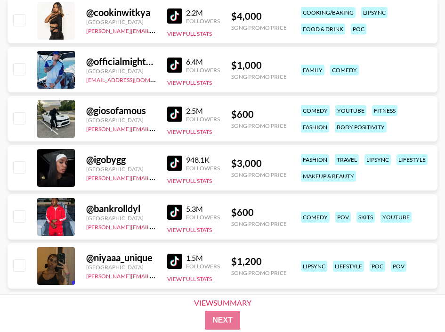
scroll to position [555, 0]
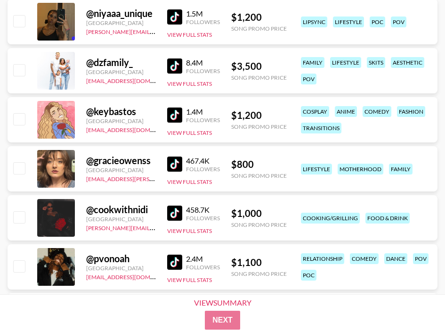
drag, startPoint x: 176, startPoint y: 109, endPoint x: 136, endPoint y: 11, distance: 106.5
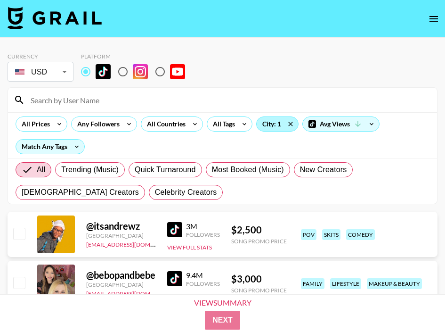
click at [273, 126] on div "City: 1" at bounding box center [277, 124] width 41 height 14
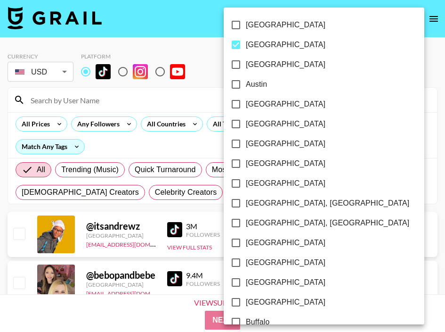
click at [377, 49] on div at bounding box center [222, 166] width 445 height 332
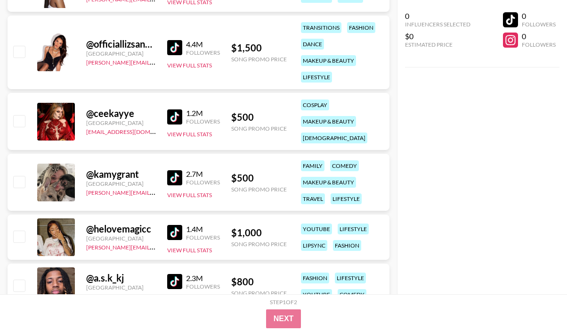
scroll to position [1269, 0]
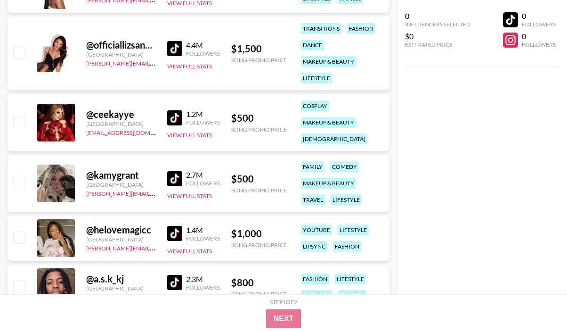
drag, startPoint x: 171, startPoint y: 175, endPoint x: 255, endPoint y: 19, distance: 177.5
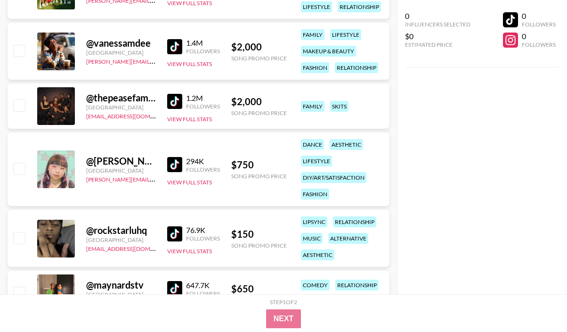
scroll to position [1813, 0]
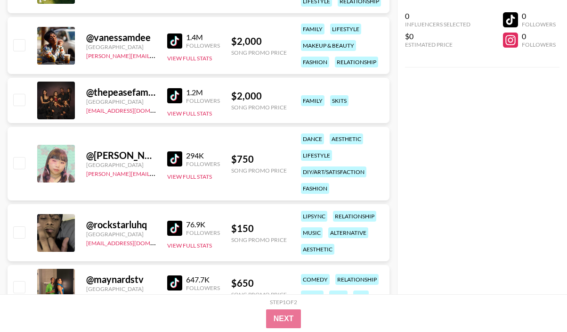
drag, startPoint x: 173, startPoint y: 156, endPoint x: 203, endPoint y: 4, distance: 155.0
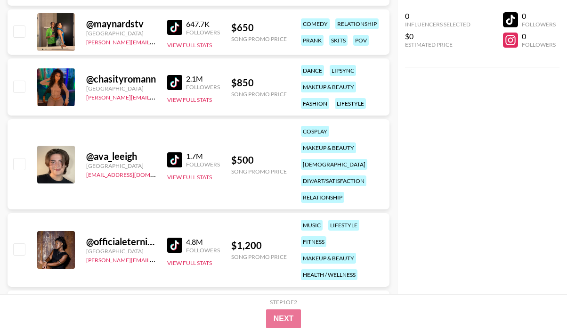
scroll to position [2242, 0]
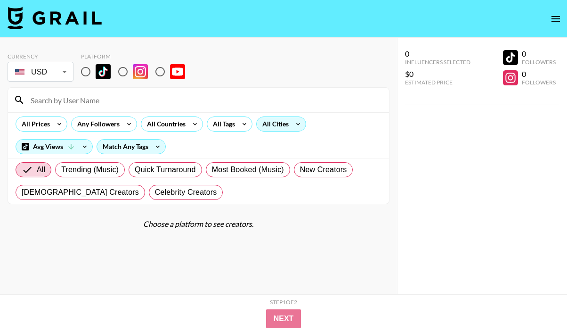
click at [276, 119] on div "All Cities" at bounding box center [274, 124] width 34 height 14
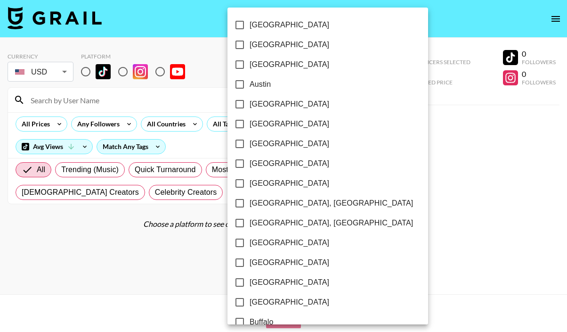
click at [259, 43] on span "[GEOGRAPHIC_DATA]" at bounding box center [290, 44] width 80 height 11
click at [250, 43] on input "[GEOGRAPHIC_DATA]" at bounding box center [240, 45] width 20 height 20
checkbox input "true"
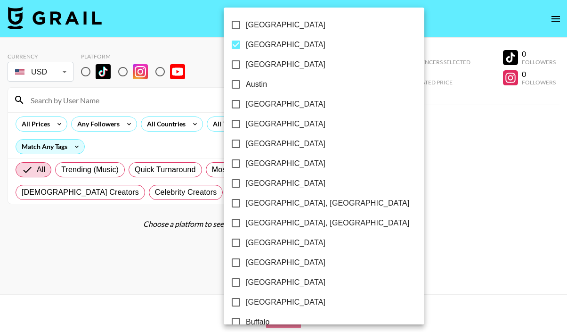
click at [85, 69] on div at bounding box center [283, 166] width 567 height 332
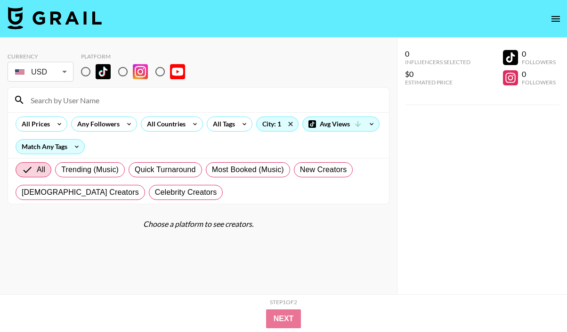
click at [96, 68] on img at bounding box center [103, 71] width 15 height 15
click at [96, 68] on input "radio" at bounding box center [86, 72] width 20 height 20
radio input "true"
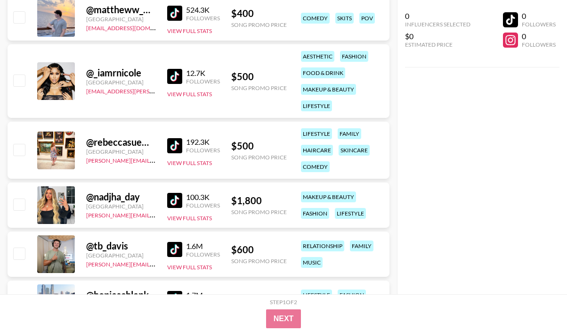
scroll to position [2745, 0]
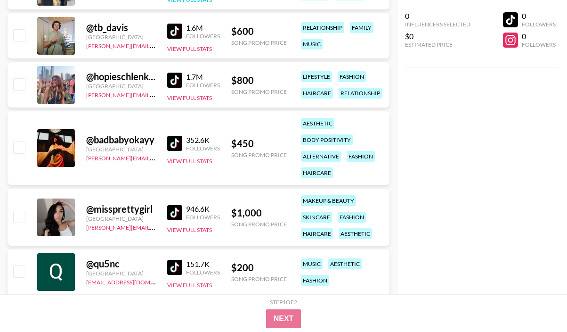
drag, startPoint x: 177, startPoint y: 76, endPoint x: 194, endPoint y: 2, distance: 76.3
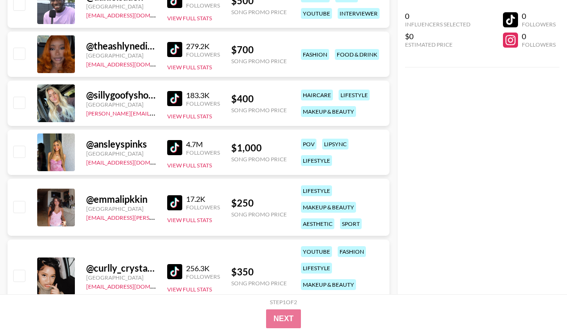
scroll to position [3395, 0]
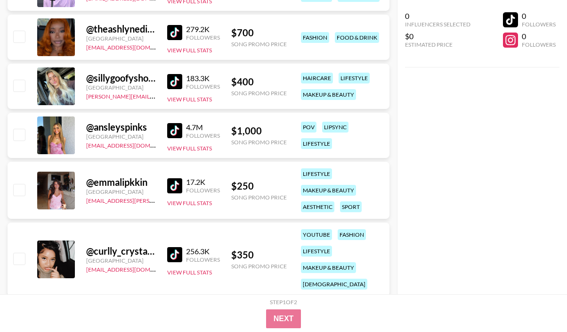
drag, startPoint x: 174, startPoint y: 186, endPoint x: 223, endPoint y: 7, distance: 186.0
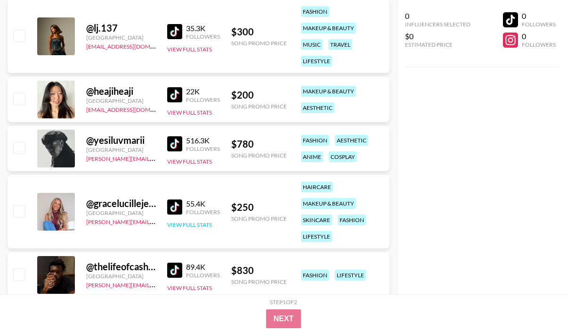
scroll to position [4328, 0]
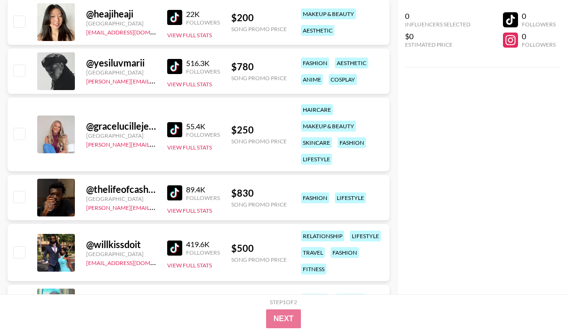
drag, startPoint x: 171, startPoint y: 14, endPoint x: 194, endPoint y: 5, distance: 25.4
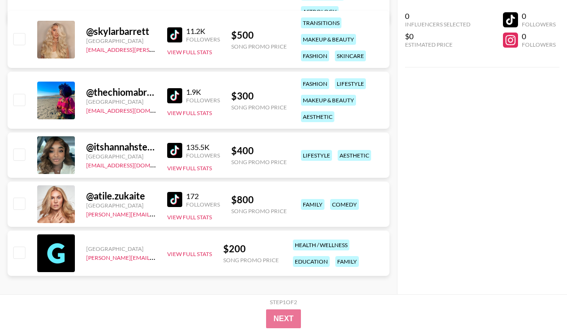
scroll to position [5996, 0]
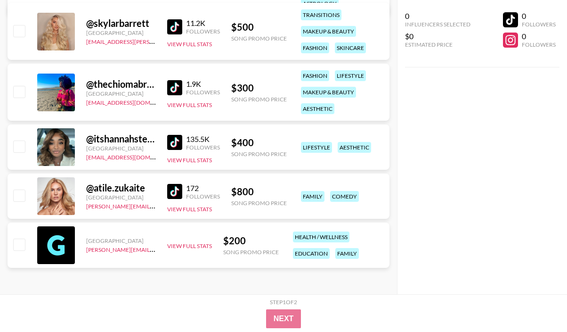
drag, startPoint x: 173, startPoint y: 141, endPoint x: 236, endPoint y: 14, distance: 141.8
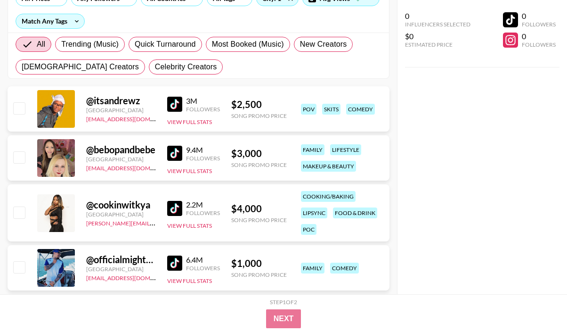
scroll to position [0, 0]
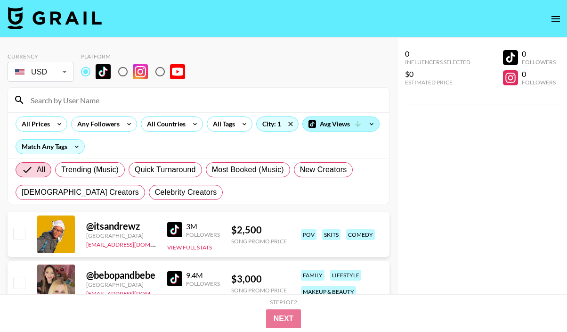
click at [335, 123] on div "Avg Views" at bounding box center [341, 124] width 76 height 14
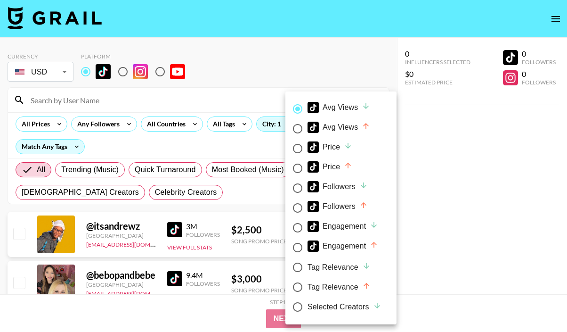
click at [308, 76] on div at bounding box center [283, 166] width 567 height 332
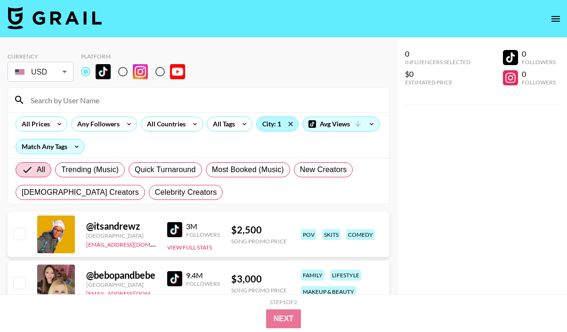
click at [281, 123] on div "City: 1" at bounding box center [277, 124] width 41 height 14
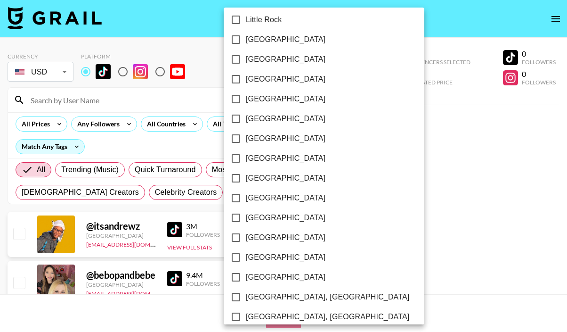
scroll to position [727, 0]
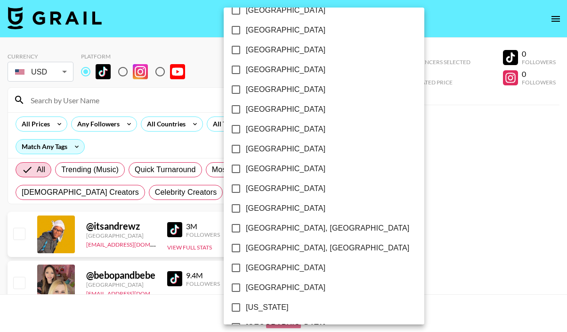
click at [238, 265] on input "[GEOGRAPHIC_DATA]" at bounding box center [236, 268] width 20 height 20
checkbox input "true"
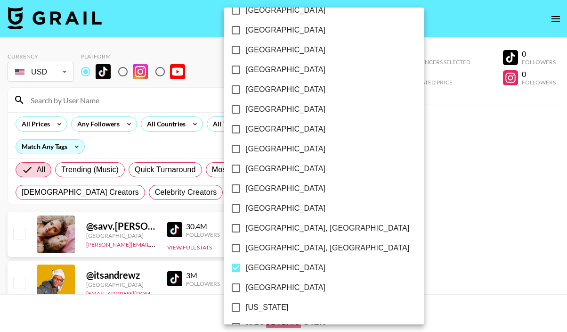
click at [384, 186] on div at bounding box center [283, 166] width 567 height 332
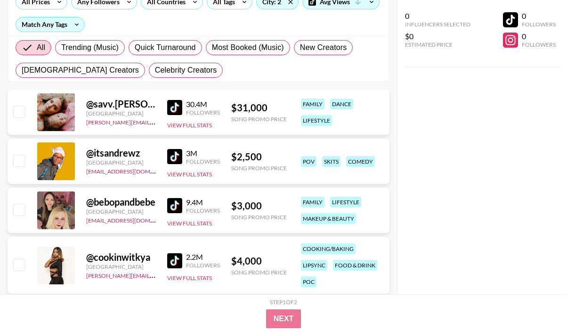
scroll to position [0, 0]
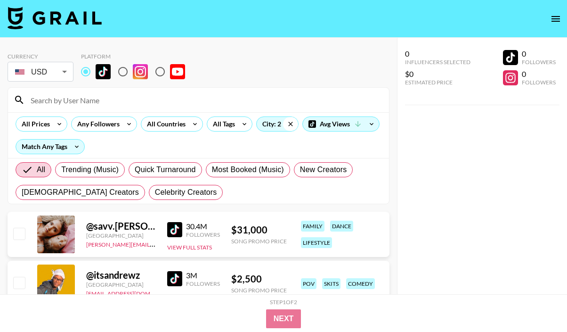
click at [289, 123] on icon at bounding box center [290, 124] width 15 height 14
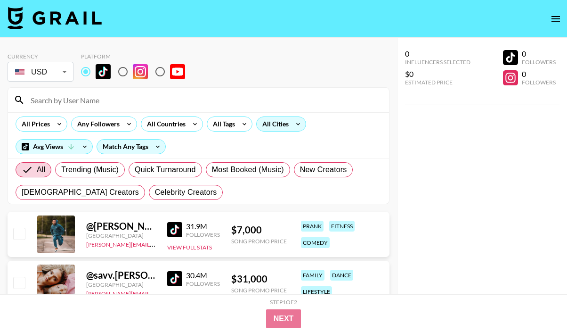
click at [280, 124] on div "All Cities" at bounding box center [274, 124] width 34 height 14
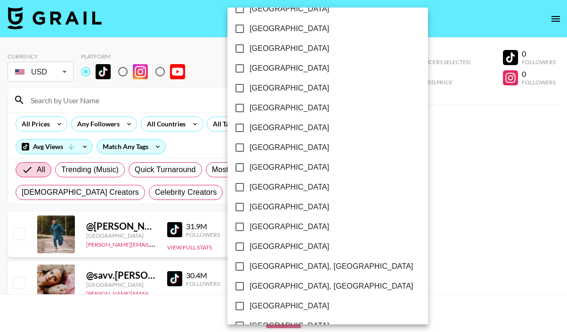
scroll to position [695, 0]
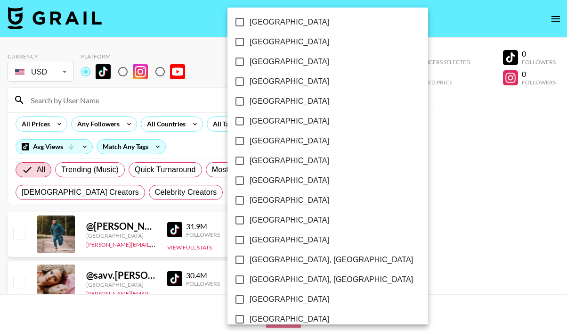
click at [268, 301] on span "[GEOGRAPHIC_DATA]" at bounding box center [290, 298] width 80 height 11
click at [250, 301] on input "[GEOGRAPHIC_DATA]" at bounding box center [240, 299] width 20 height 20
checkbox input "true"
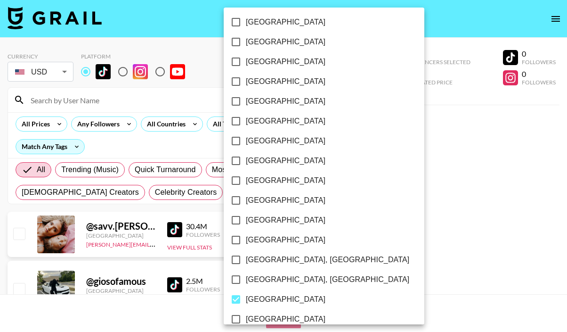
click at [406, 208] on div at bounding box center [283, 166] width 567 height 332
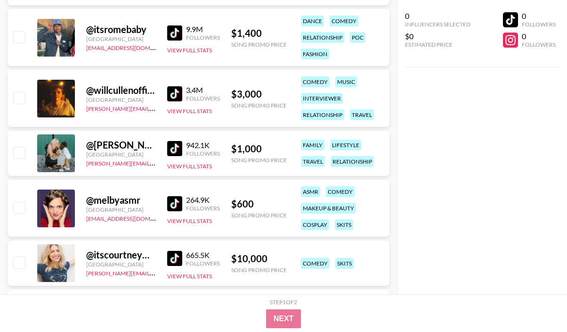
scroll to position [316, 0]
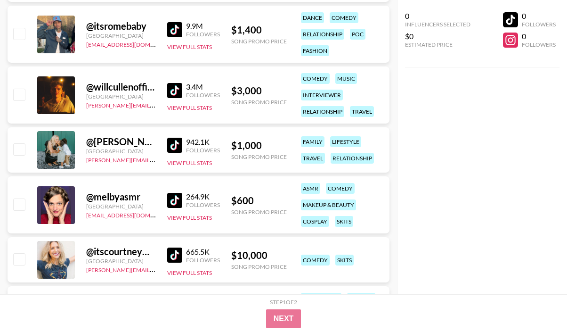
drag, startPoint x: 177, startPoint y: 89, endPoint x: 179, endPoint y: 28, distance: 60.8
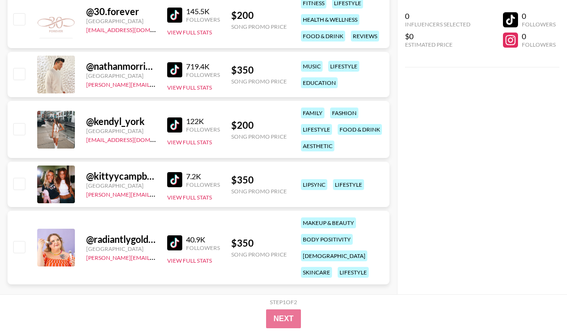
scroll to position [2318, 0]
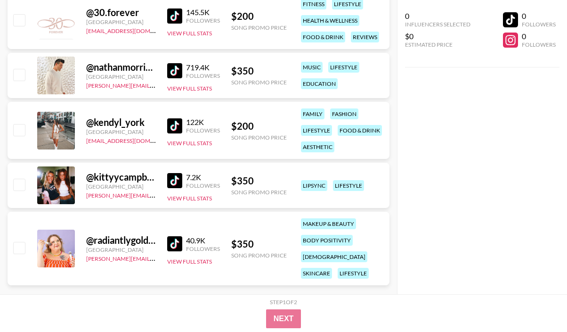
drag, startPoint x: 174, startPoint y: 245, endPoint x: 204, endPoint y: 2, distance: 244.5
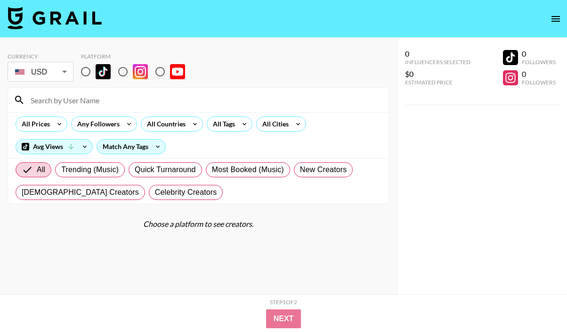
click at [95, 65] on input "radio" at bounding box center [86, 72] width 20 height 20
radio input "true"
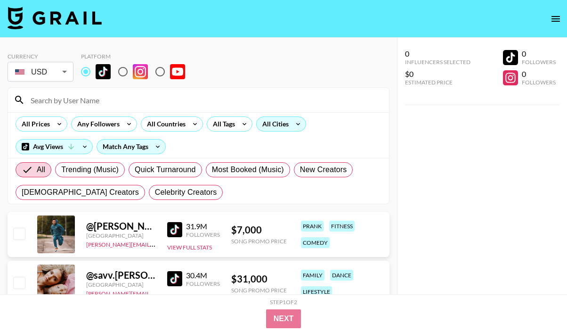
click at [273, 124] on div "All Cities" at bounding box center [274, 124] width 34 height 14
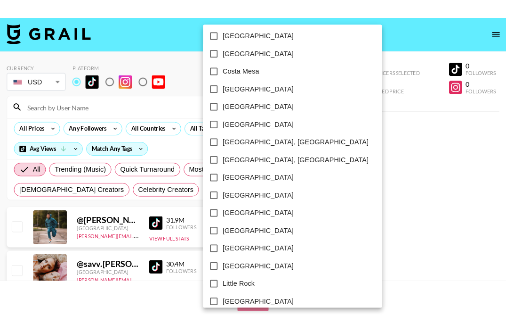
scroll to position [380, 0]
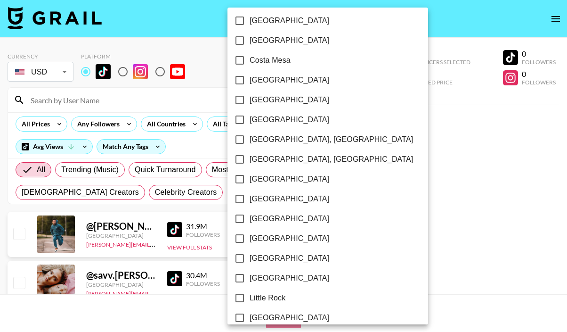
click at [135, 99] on div at bounding box center [283, 166] width 567 height 332
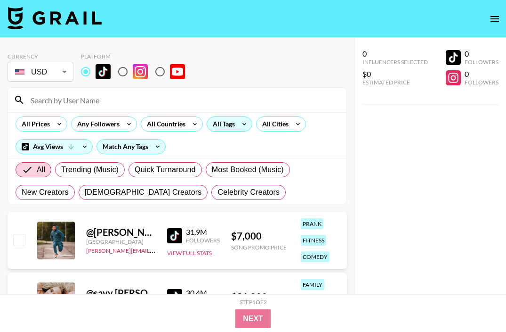
click at [234, 129] on div "All Tags" at bounding box center [230, 123] width 46 height 15
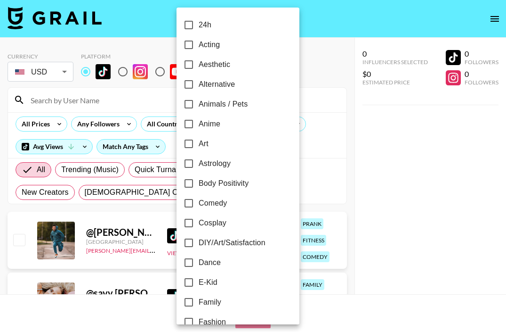
click at [234, 129] on label "Anime" at bounding box center [232, 124] width 106 height 20
click at [199, 129] on input "Anime" at bounding box center [189, 124] width 20 height 20
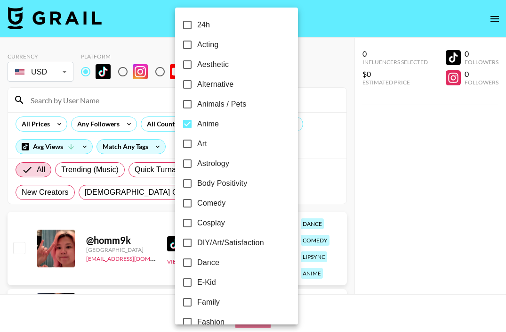
click at [233, 122] on label "Anime" at bounding box center [231, 124] width 106 height 20
click at [197, 122] on input "Anime" at bounding box center [188, 124] width 20 height 20
checkbox input "false"
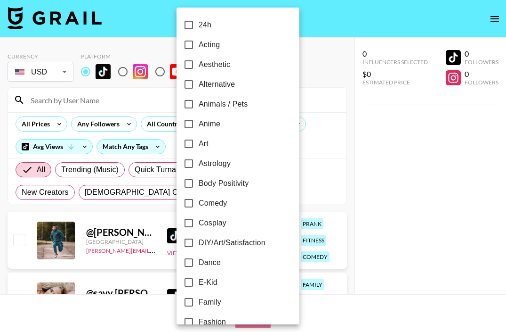
click at [218, 221] on span "Cosplay" at bounding box center [213, 222] width 28 height 11
click at [199, 221] on input "Cosplay" at bounding box center [189, 223] width 20 height 20
checkbox input "true"
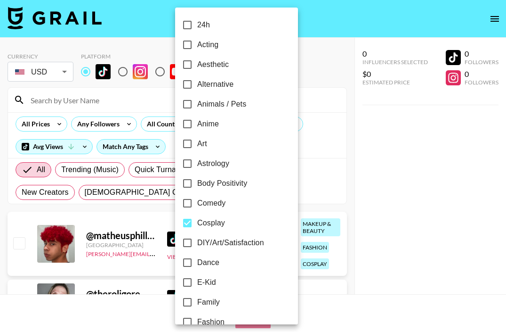
click at [331, 141] on div at bounding box center [253, 166] width 506 height 332
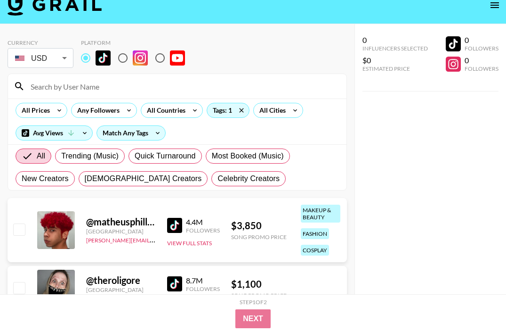
scroll to position [0, 0]
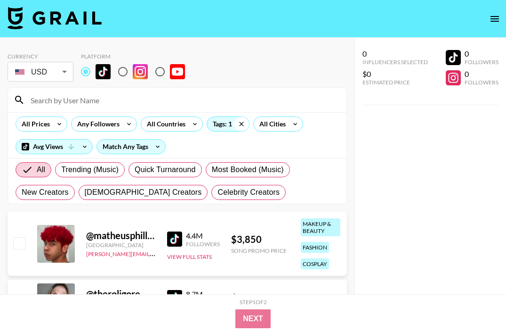
click at [242, 125] on icon at bounding box center [241, 124] width 4 height 4
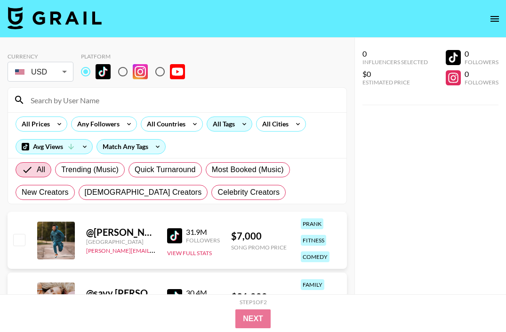
click at [239, 121] on icon at bounding box center [244, 124] width 15 height 14
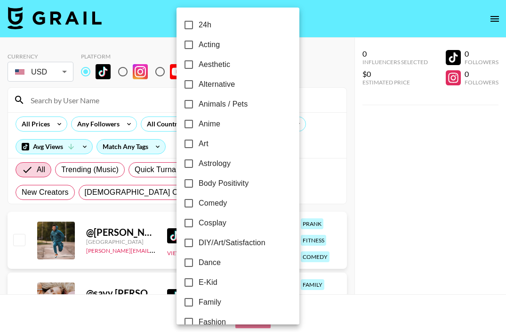
click at [295, 109] on div at bounding box center [253, 166] width 506 height 332
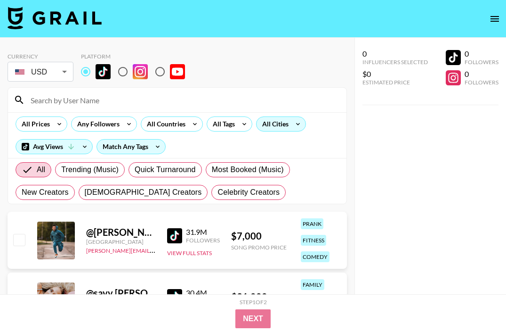
click at [282, 122] on div "All Cities" at bounding box center [274, 124] width 34 height 14
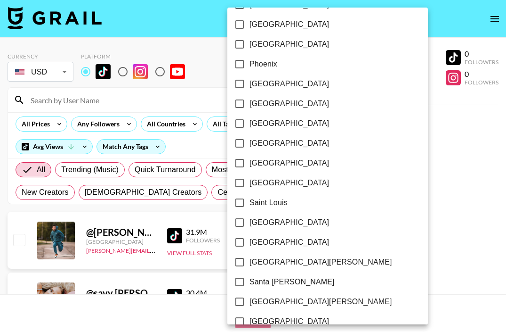
scroll to position [1380, 0]
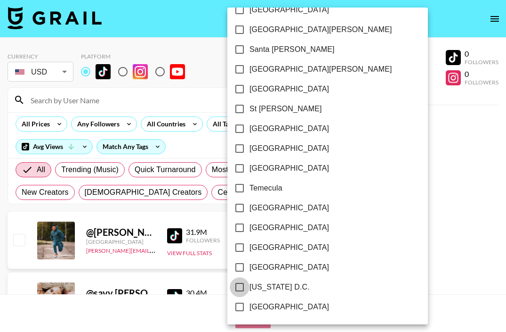
click at [238, 284] on input "[US_STATE] D.C." at bounding box center [240, 287] width 20 height 20
checkbox input "true"
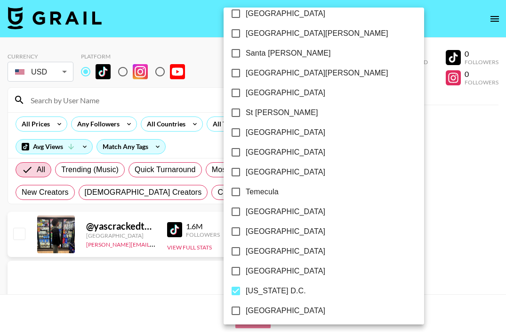
scroll to position [1375, 0]
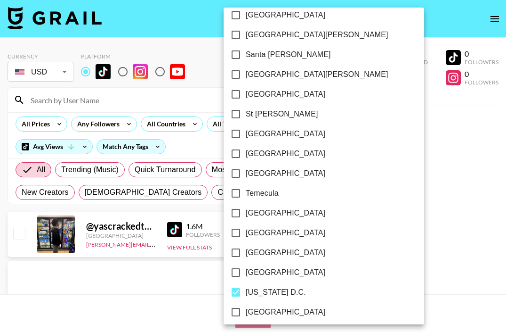
click at [350, 194] on div at bounding box center [253, 166] width 506 height 332
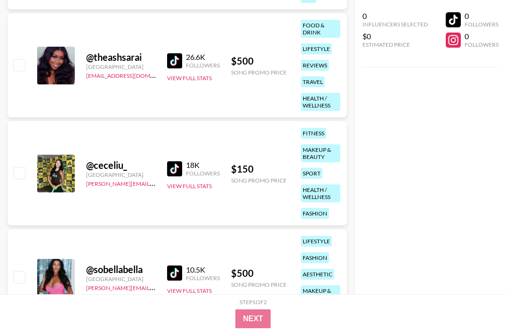
scroll to position [2490, 0]
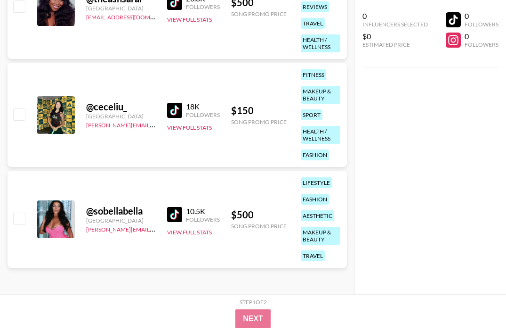
drag, startPoint x: 173, startPoint y: 102, endPoint x: 141, endPoint y: 8, distance: 99.1
